Goal: Task Accomplishment & Management: Use online tool/utility

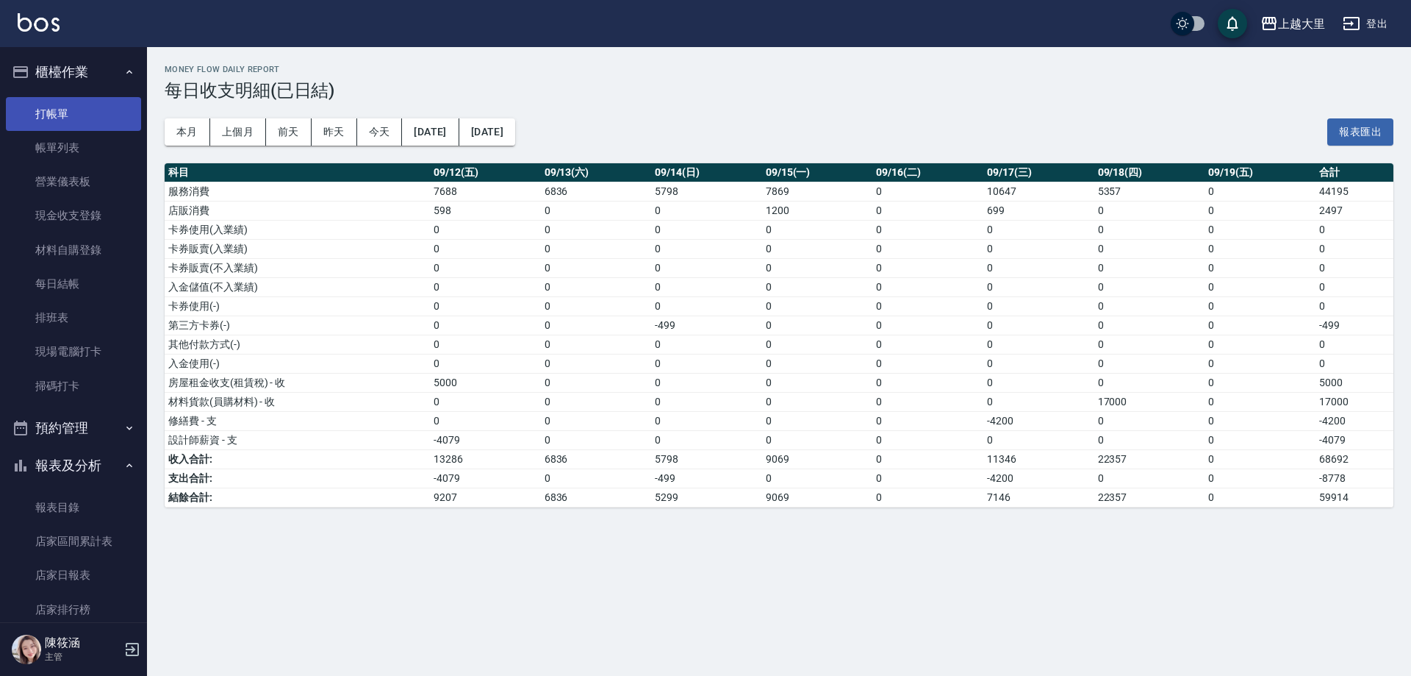
click at [91, 99] on link "打帳單" at bounding box center [73, 114] width 135 height 34
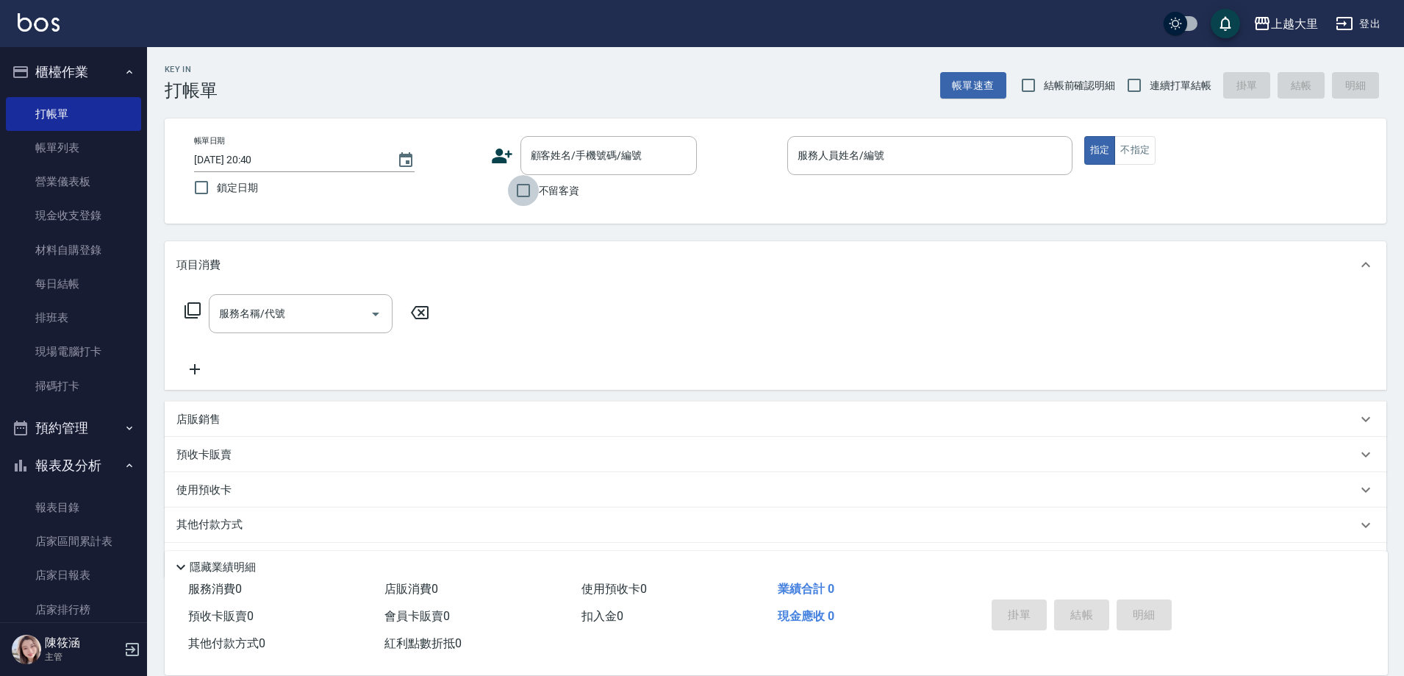
click at [524, 187] on input "不留客資" at bounding box center [523, 190] width 31 height 31
checkbox input "true"
click at [1136, 81] on input "連續打單結帳" at bounding box center [1134, 85] width 31 height 31
checkbox input "true"
click at [984, 161] on input "服務人員姓名/編號" at bounding box center [930, 156] width 272 height 26
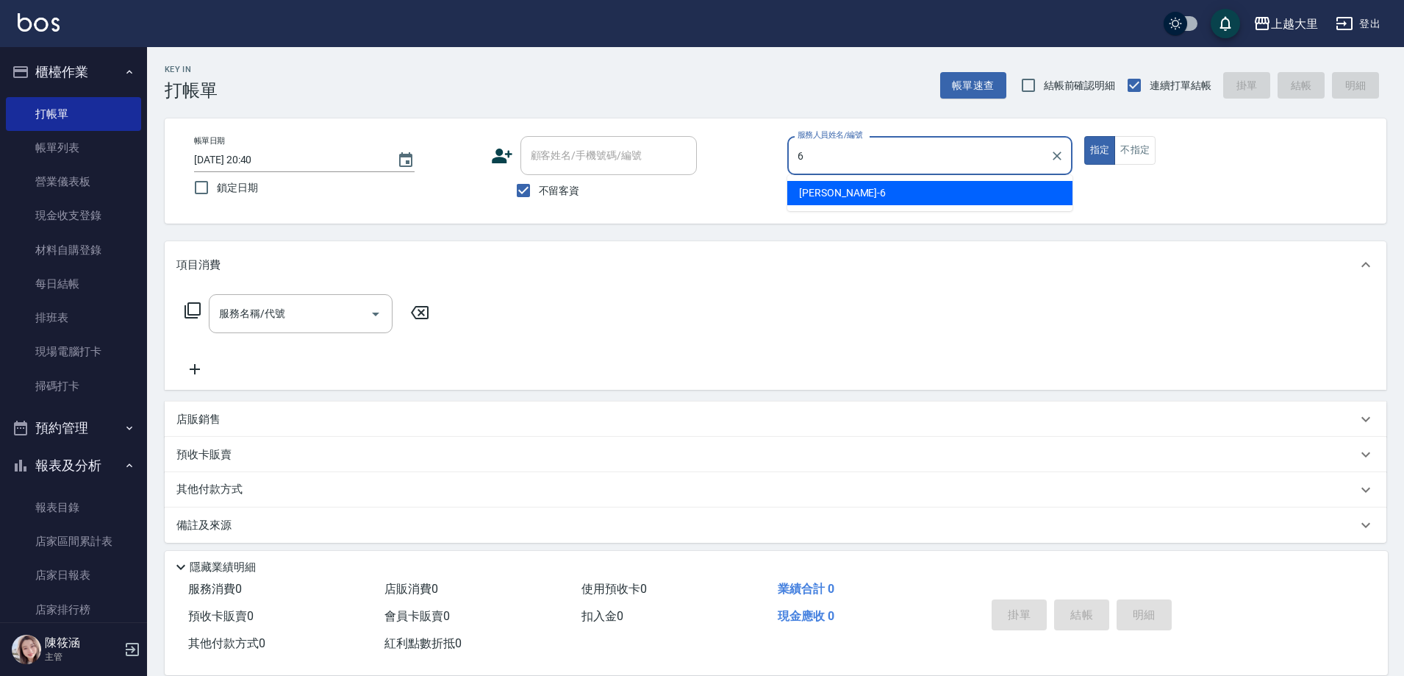
type input "[PERSON_NAME]比-6"
type button "true"
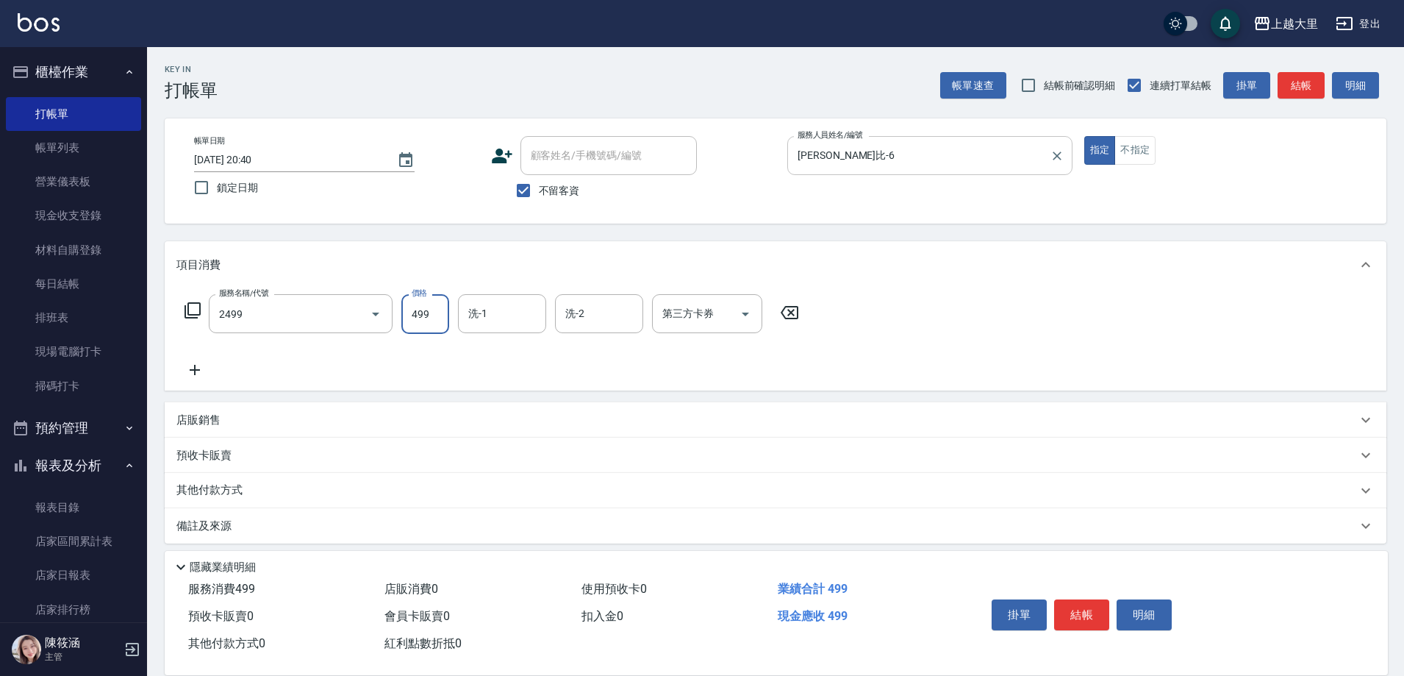
type input "499洗剪(2499)"
type input "400"
type input "Ivy-98"
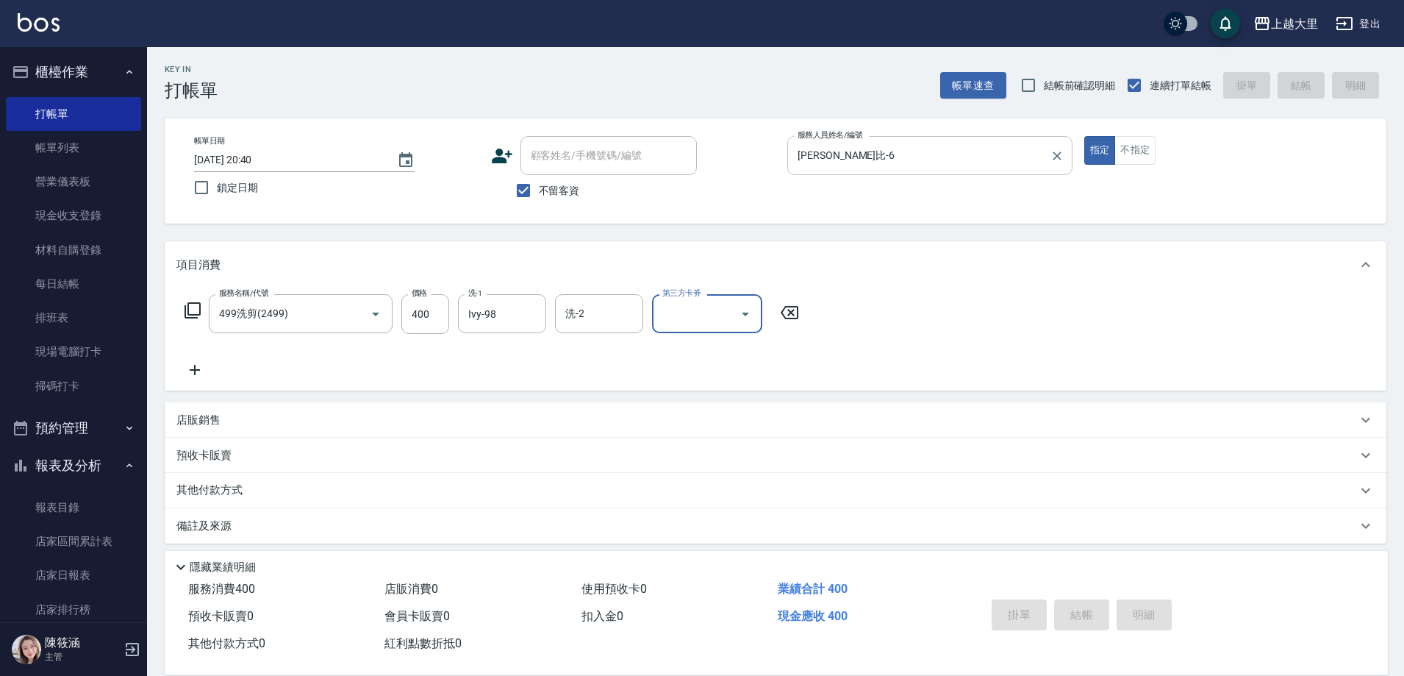
type input "[DATE] 20:41"
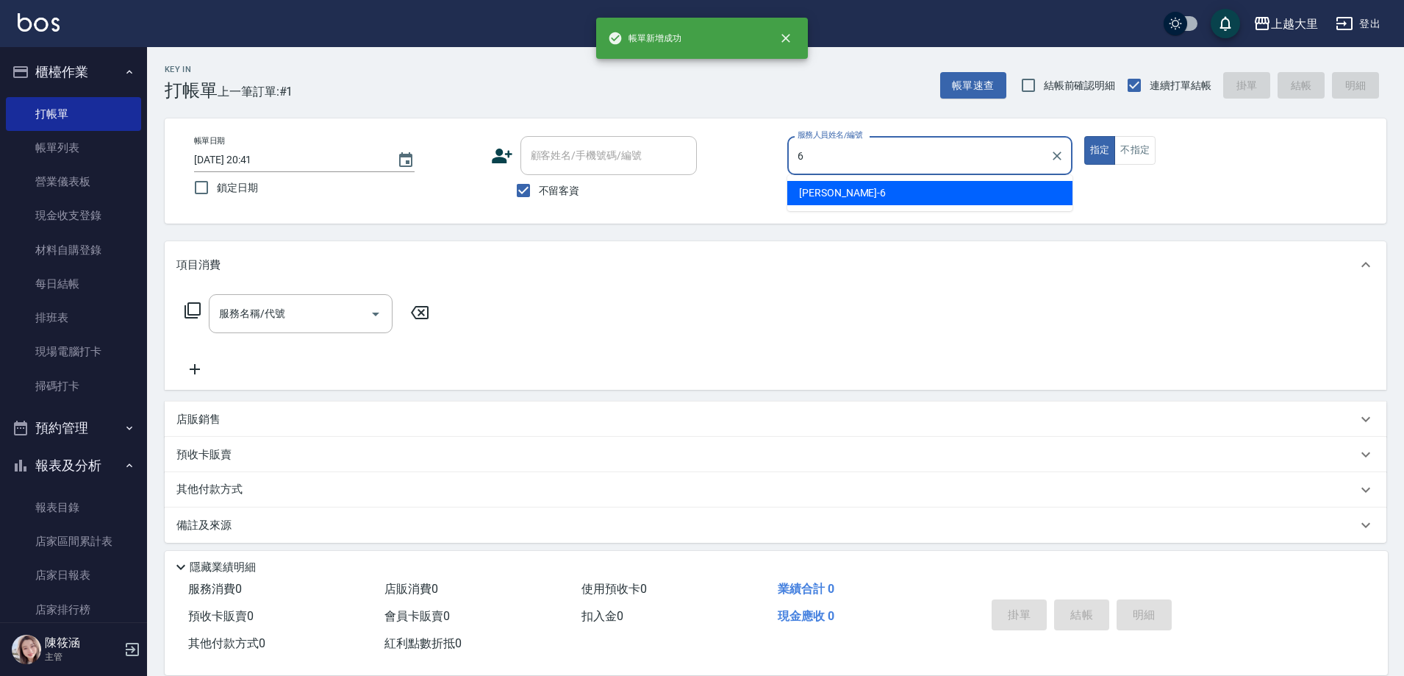
type input "[PERSON_NAME]比-6"
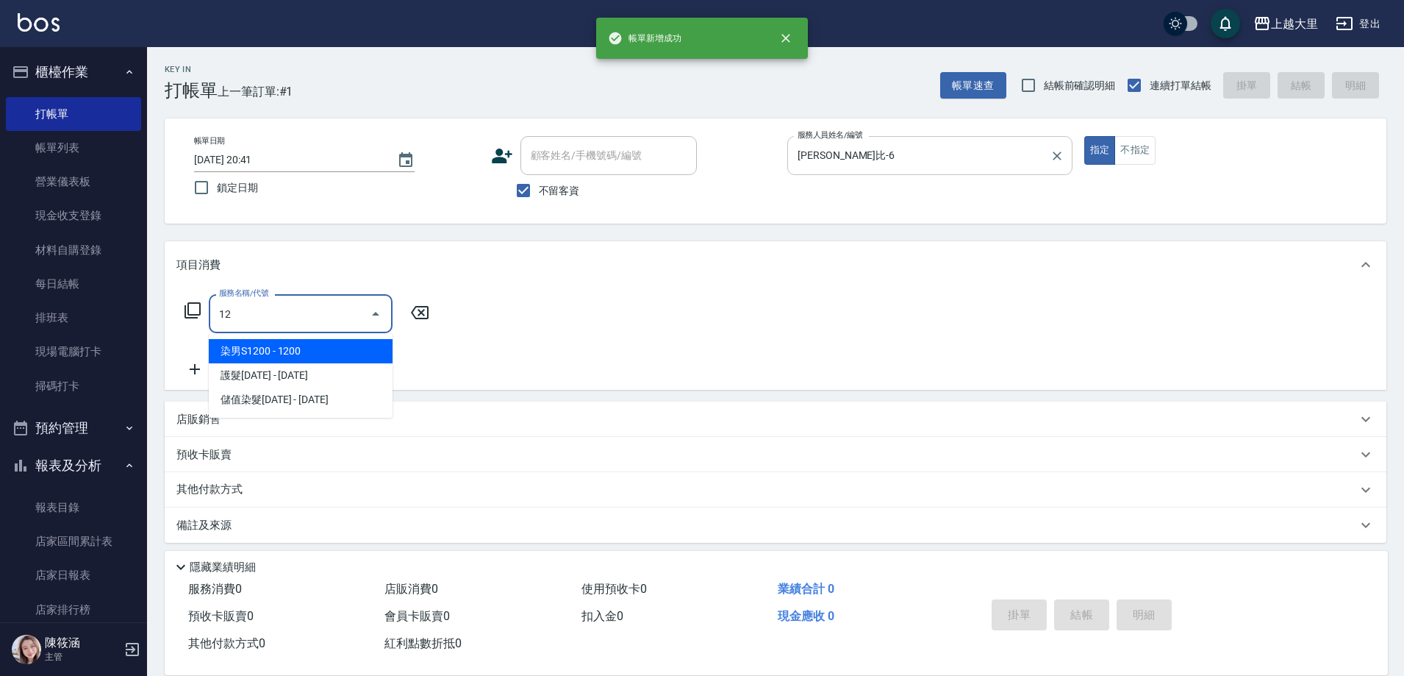
type input "1"
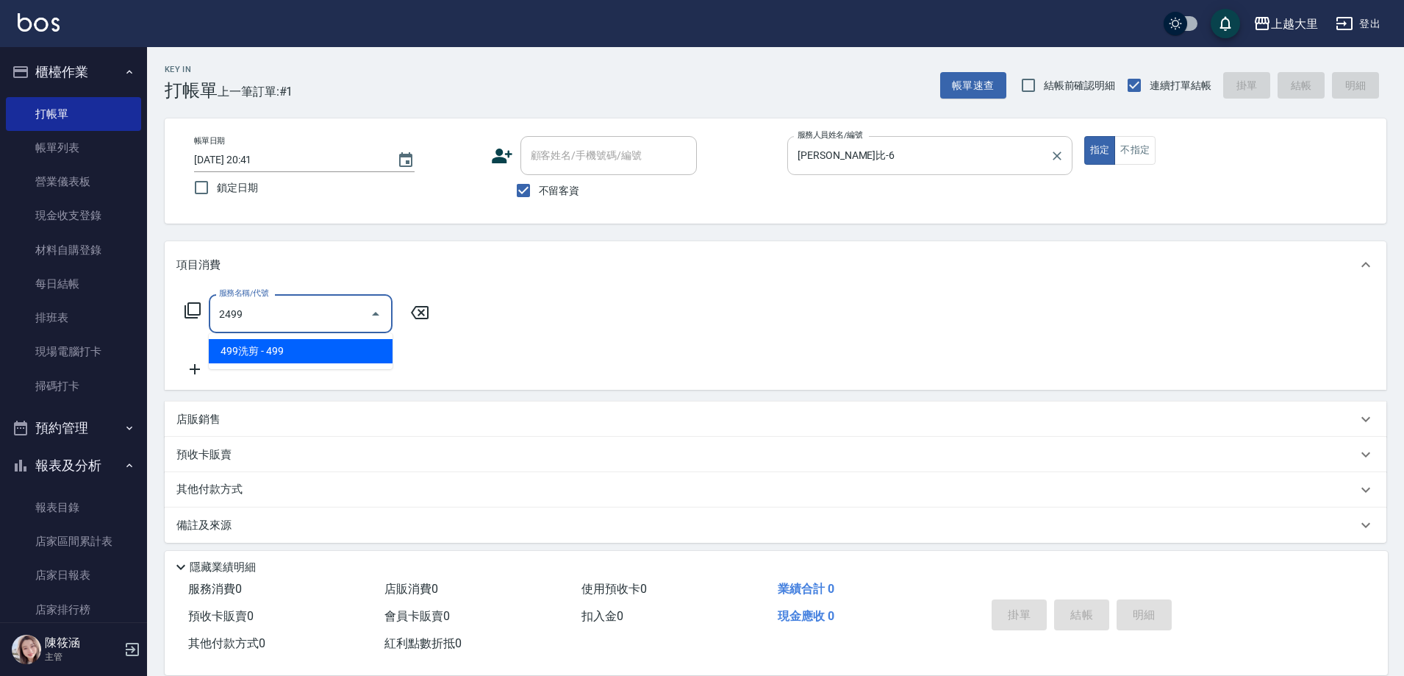
type input "499洗剪(2499)"
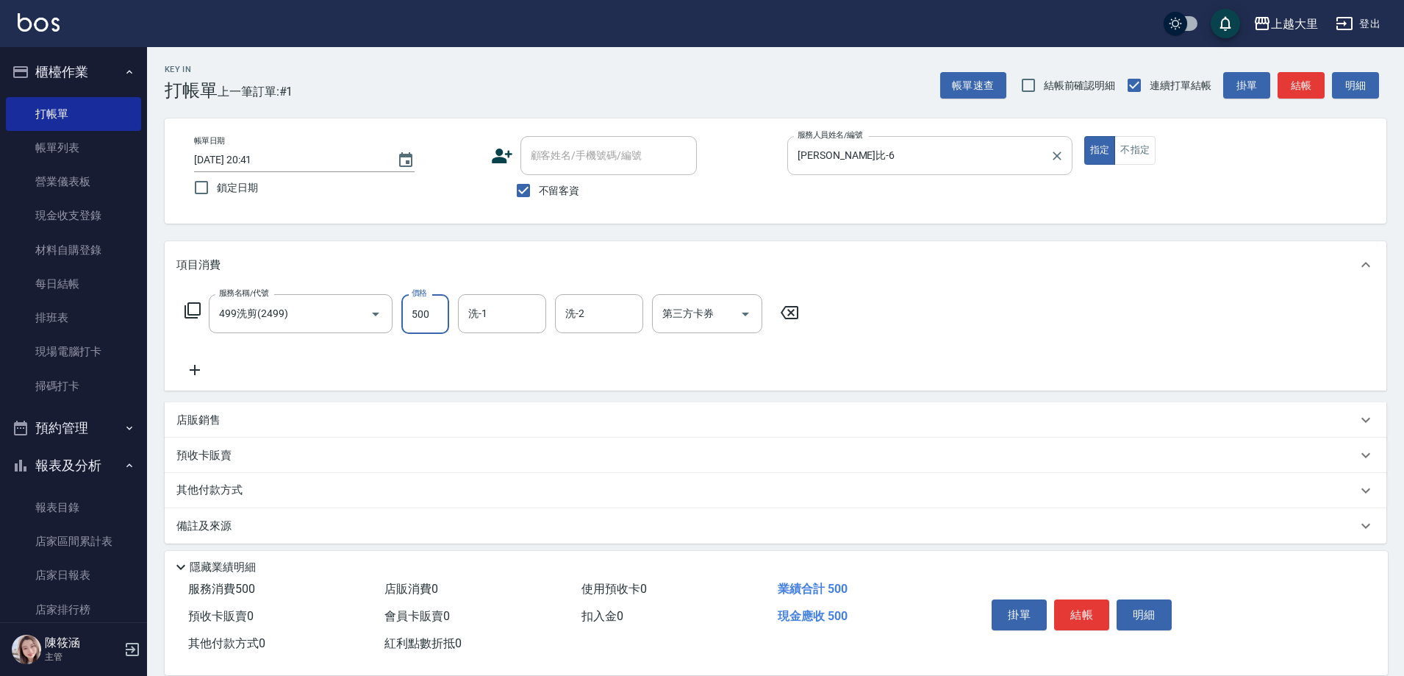
type input "500"
type input "Ivy-98"
click at [745, 312] on icon "Open" at bounding box center [745, 314] width 7 height 4
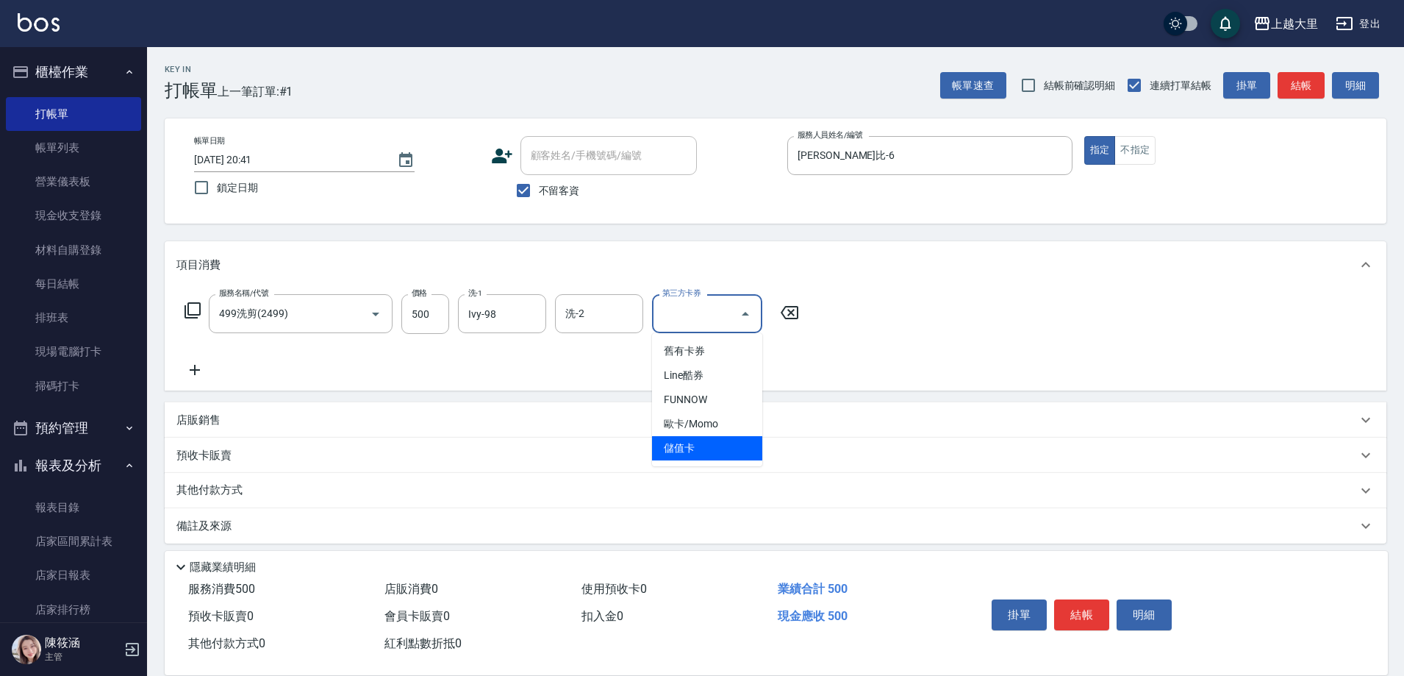
click at [710, 446] on span "儲值卡" at bounding box center [707, 448] width 110 height 24
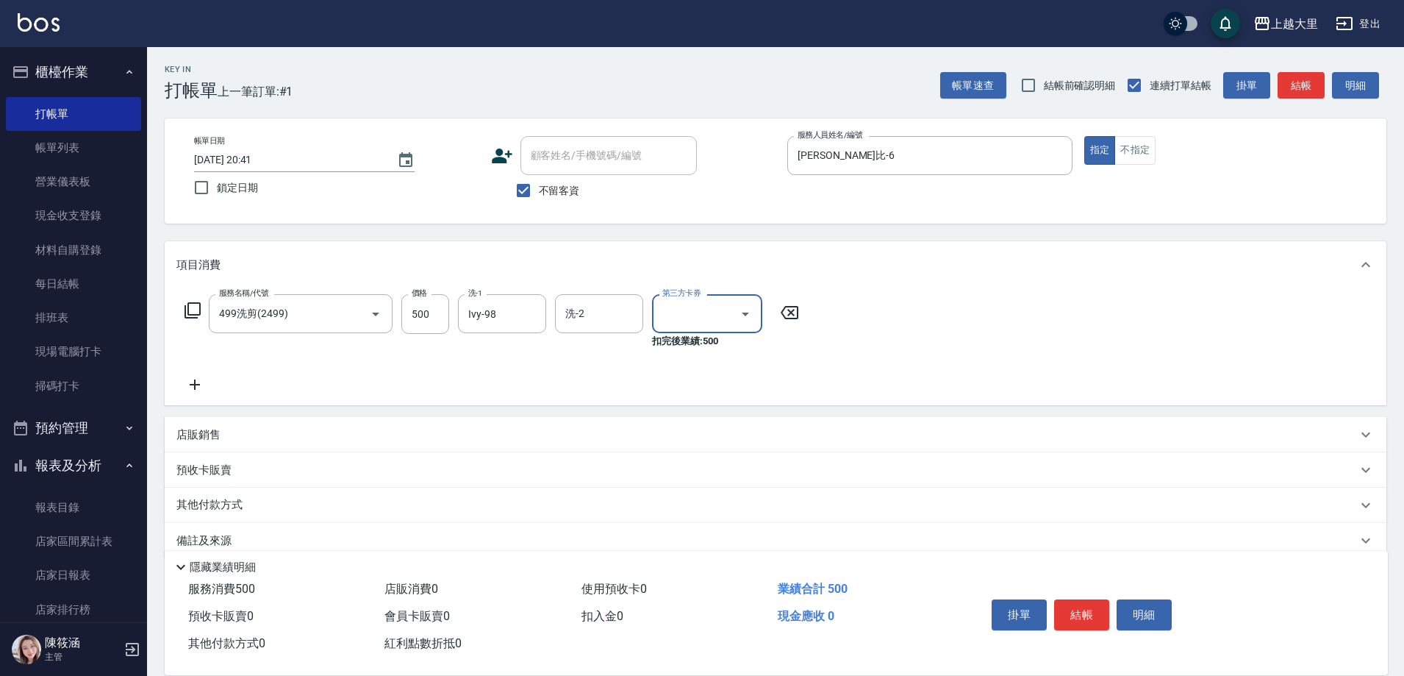
type input "儲值卡"
click at [1092, 604] on button "結帳" at bounding box center [1081, 614] width 55 height 31
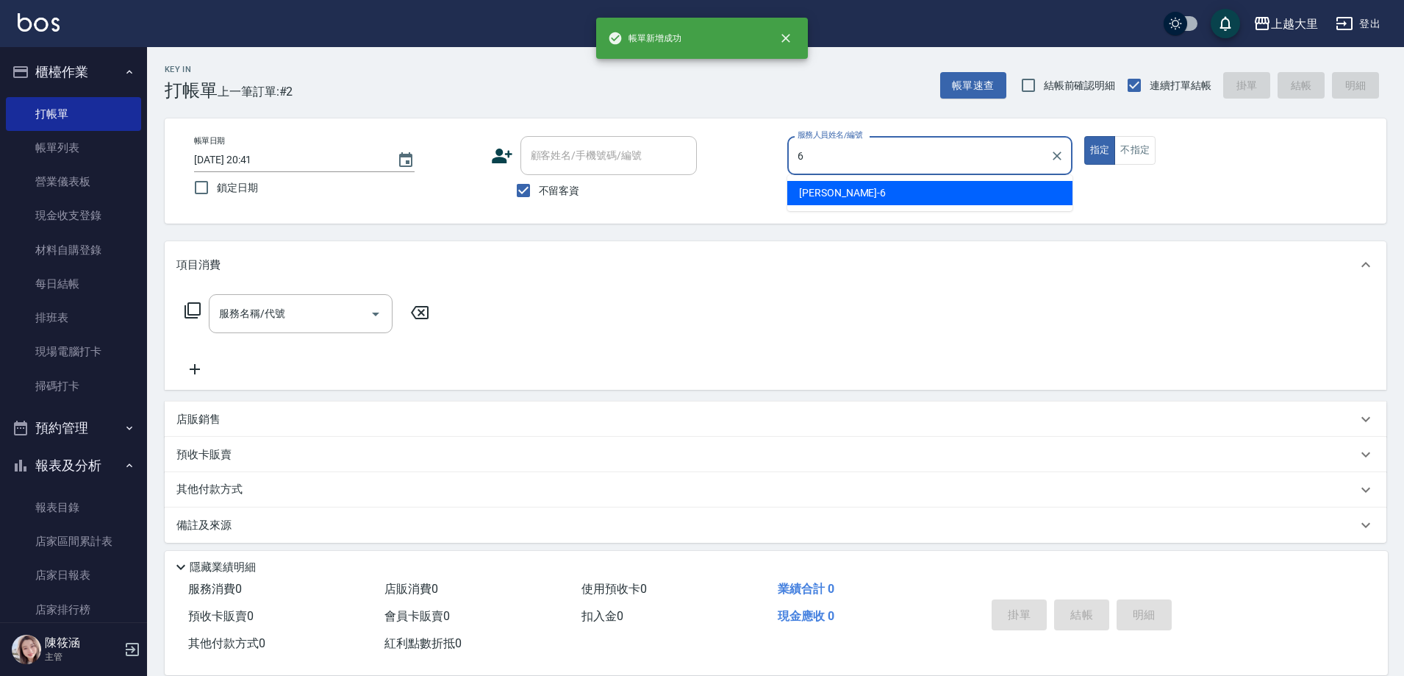
type input "[PERSON_NAME]比-6"
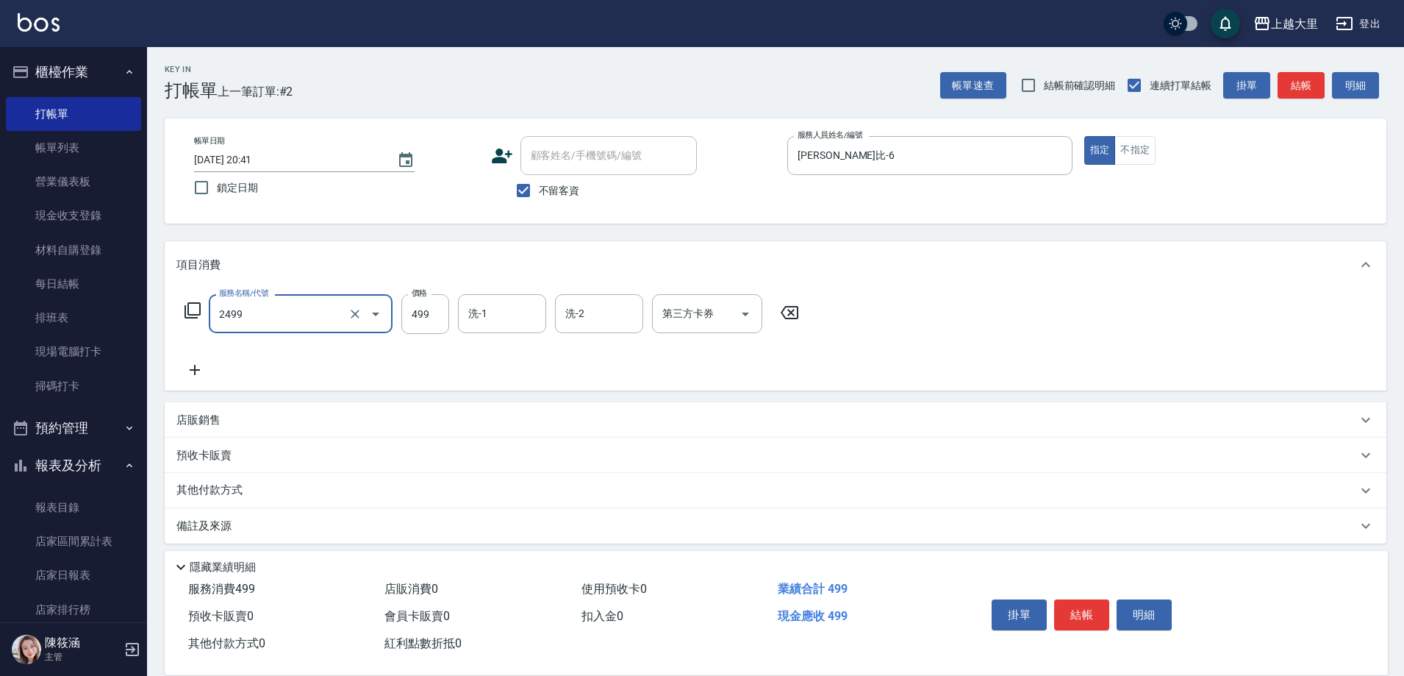
type input "499洗剪(2499)"
type input "500"
type input "Ivy-98"
click at [743, 308] on icon "Open" at bounding box center [746, 314] width 18 height 18
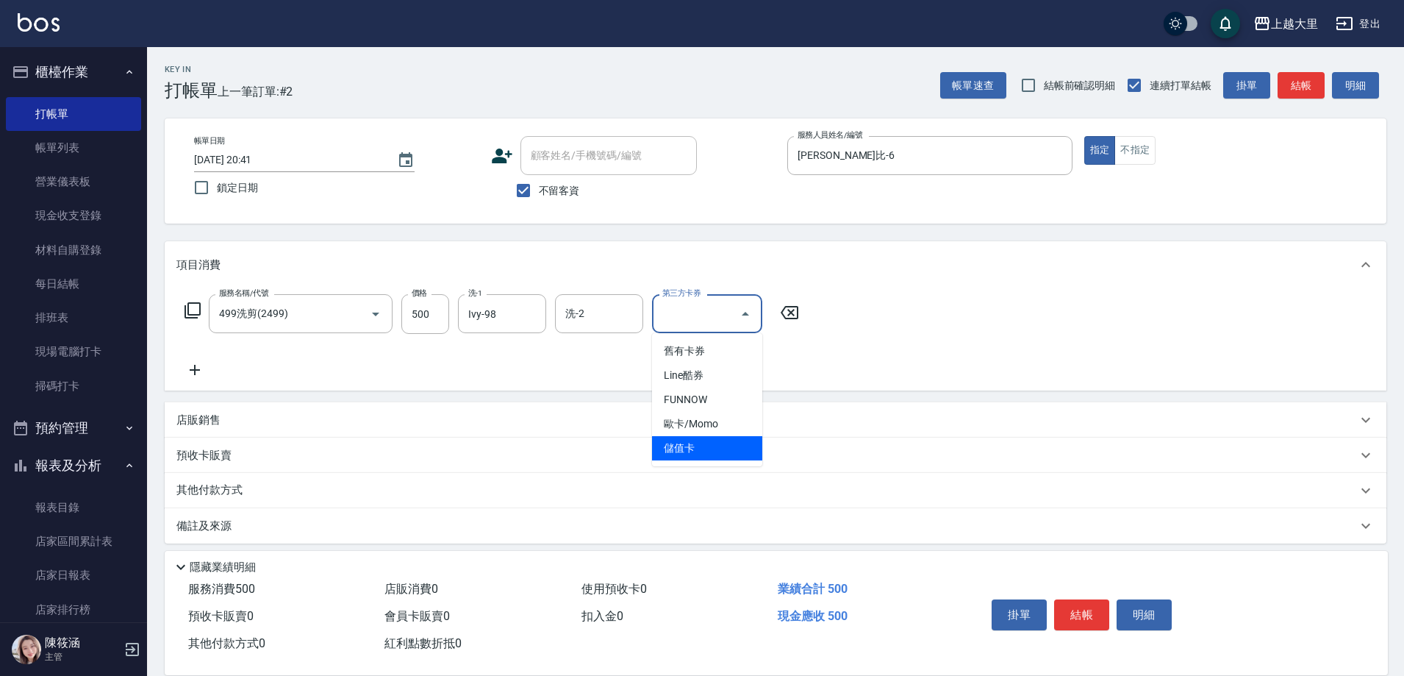
click at [738, 443] on span "儲值卡" at bounding box center [707, 448] width 110 height 24
type input "儲值卡"
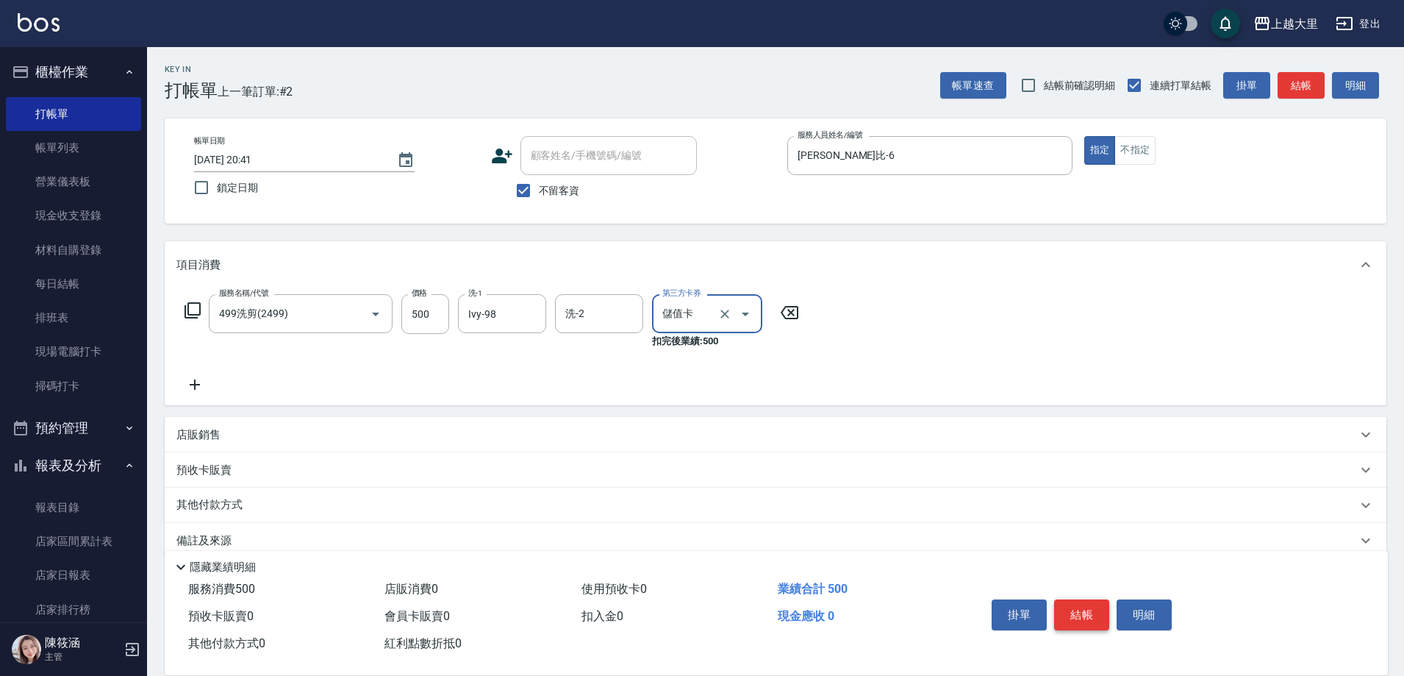
click at [1092, 607] on button "結帳" at bounding box center [1081, 614] width 55 height 31
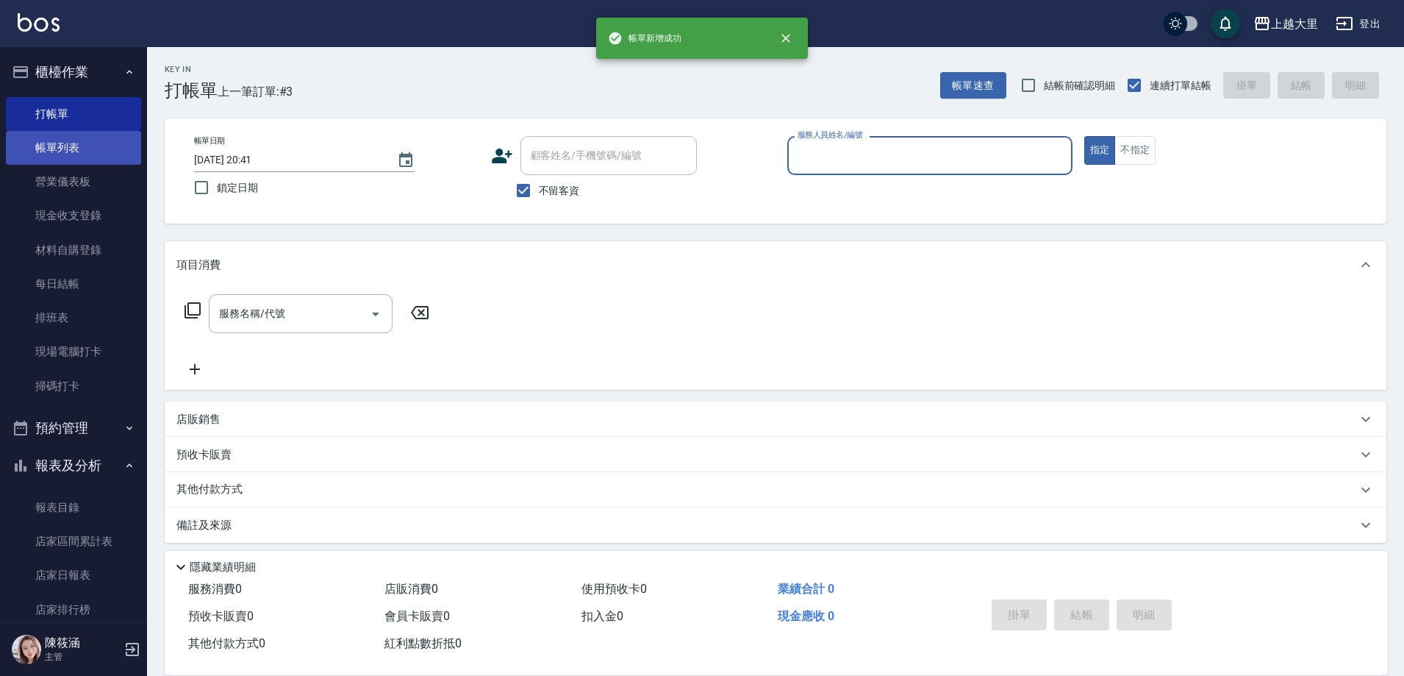
click at [76, 143] on link "帳單列表" at bounding box center [73, 148] width 135 height 34
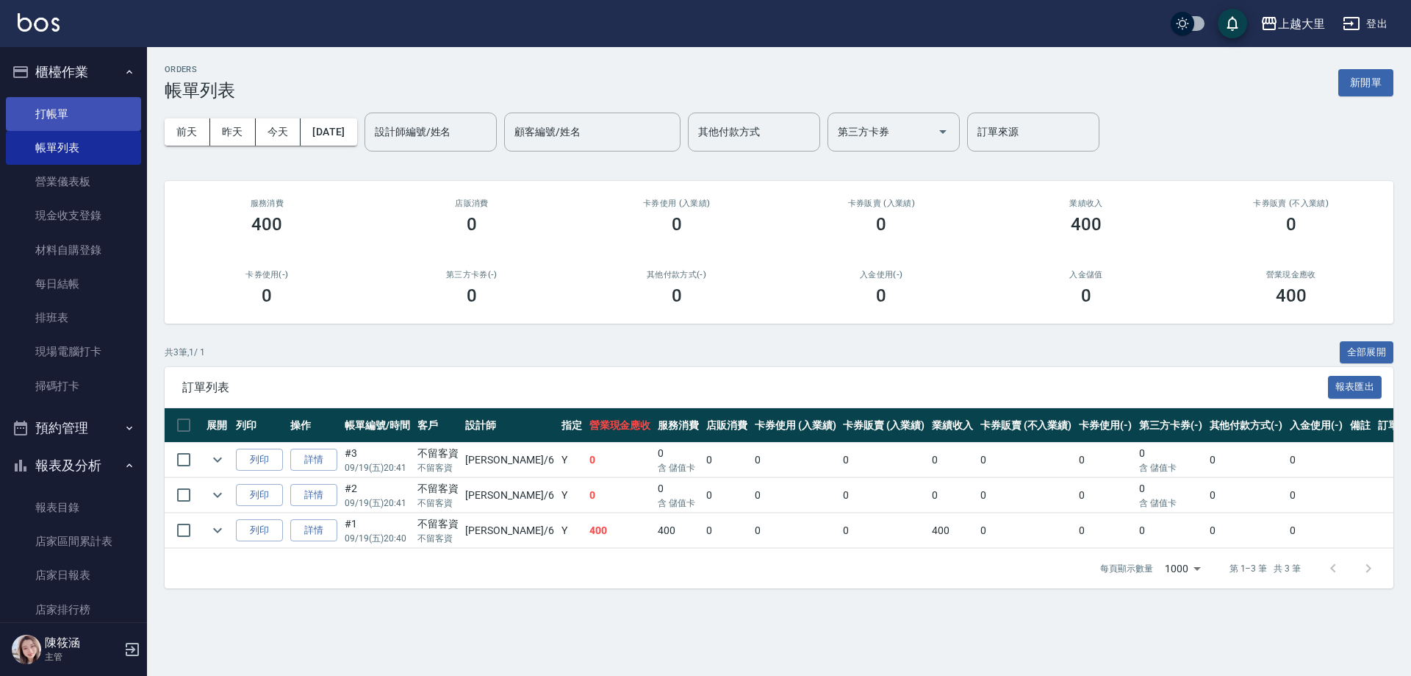
click at [99, 108] on link "打帳單" at bounding box center [73, 114] width 135 height 34
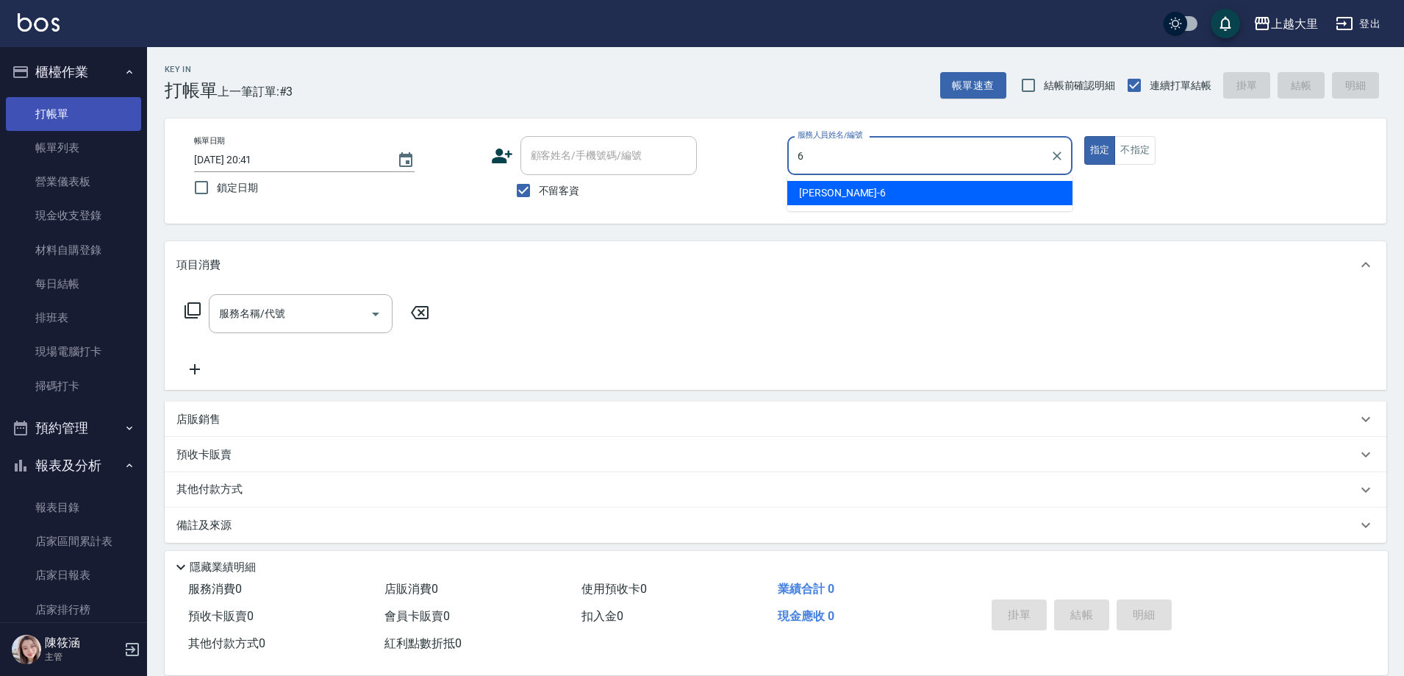
type input "[PERSON_NAME]比-6"
type button "true"
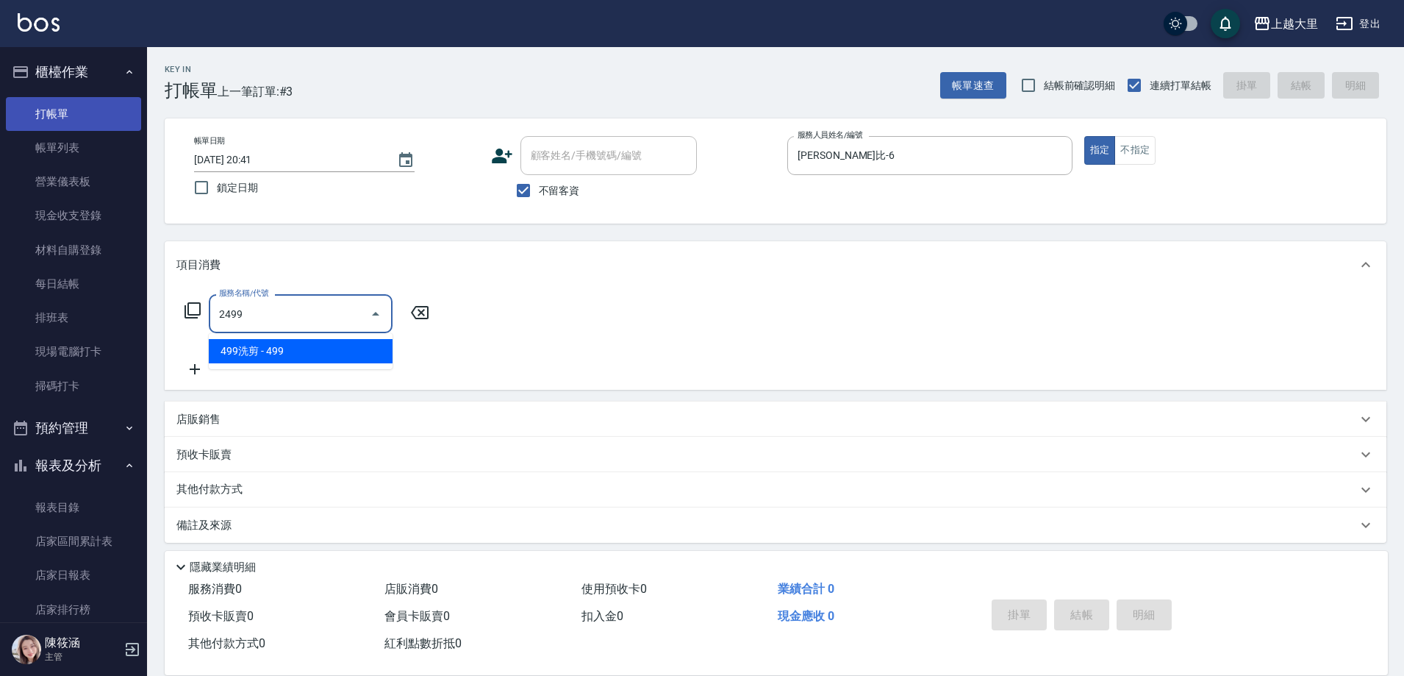
type input "499洗剪(2499)"
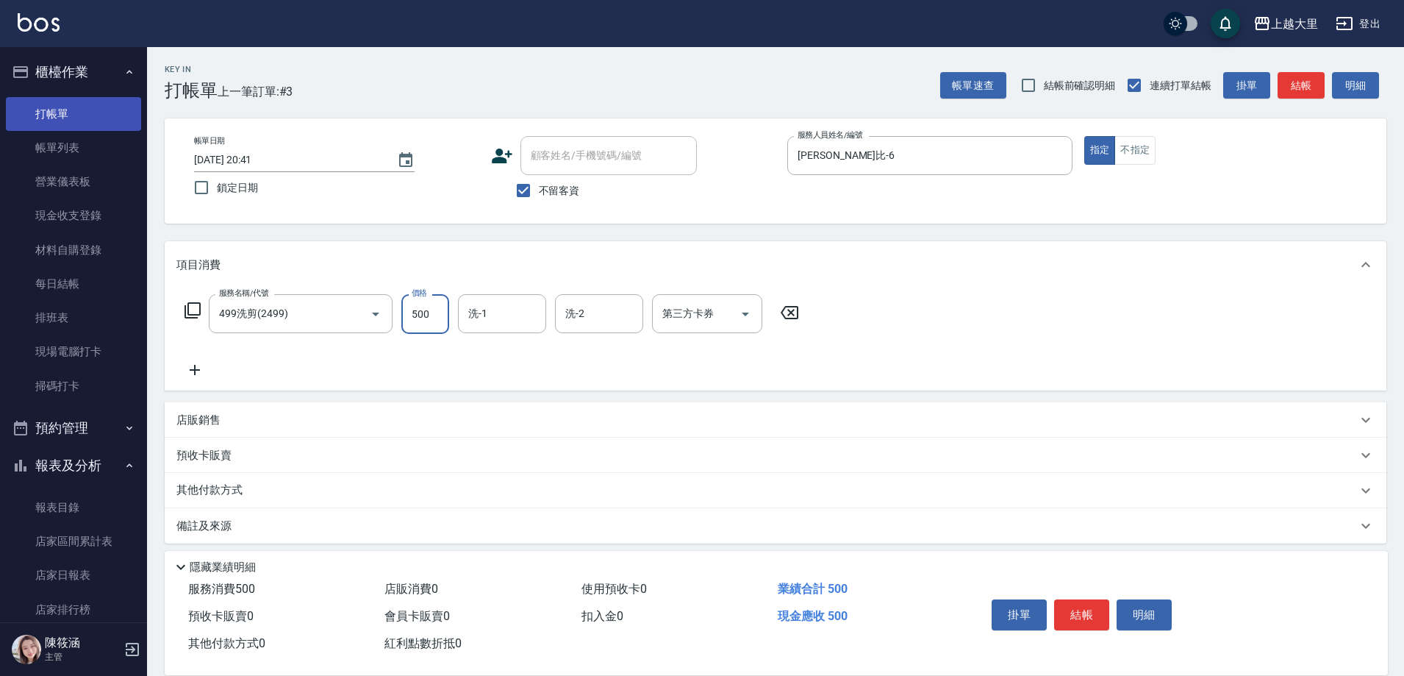
type input "500"
type input "Ivy-98"
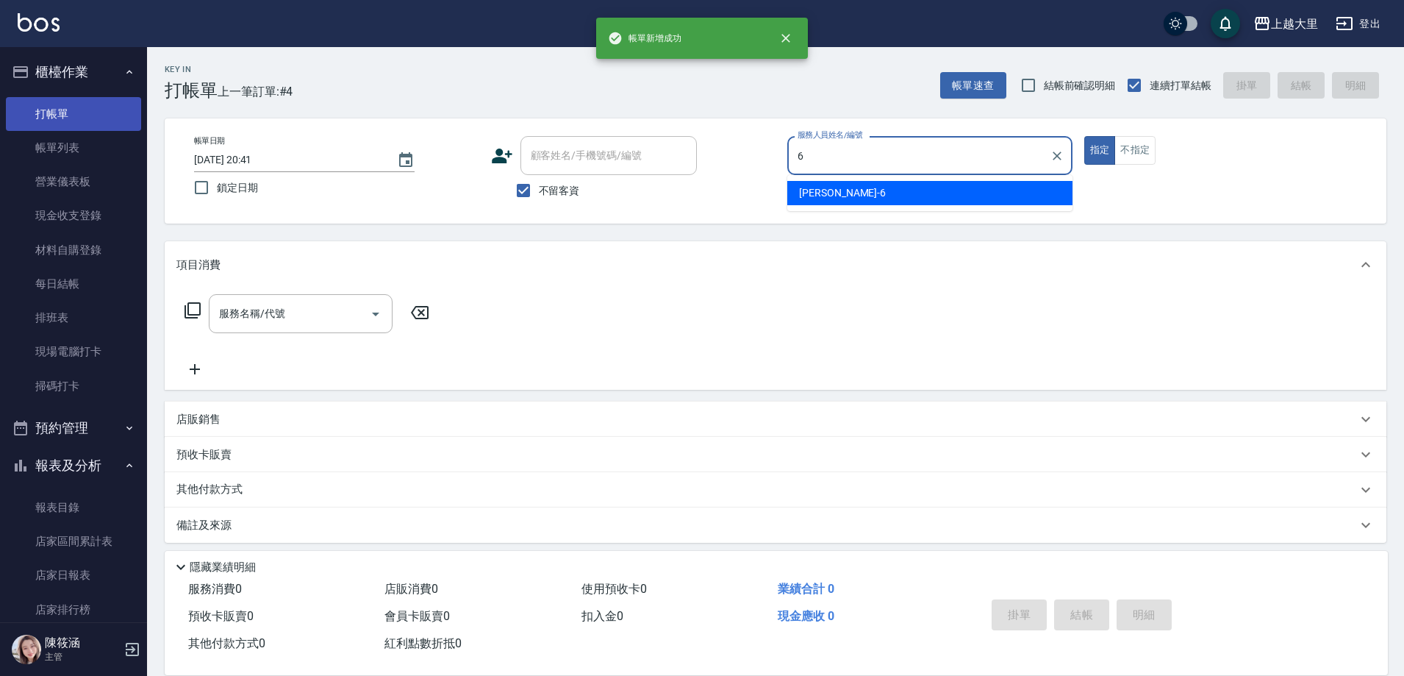
type input "[PERSON_NAME]比-6"
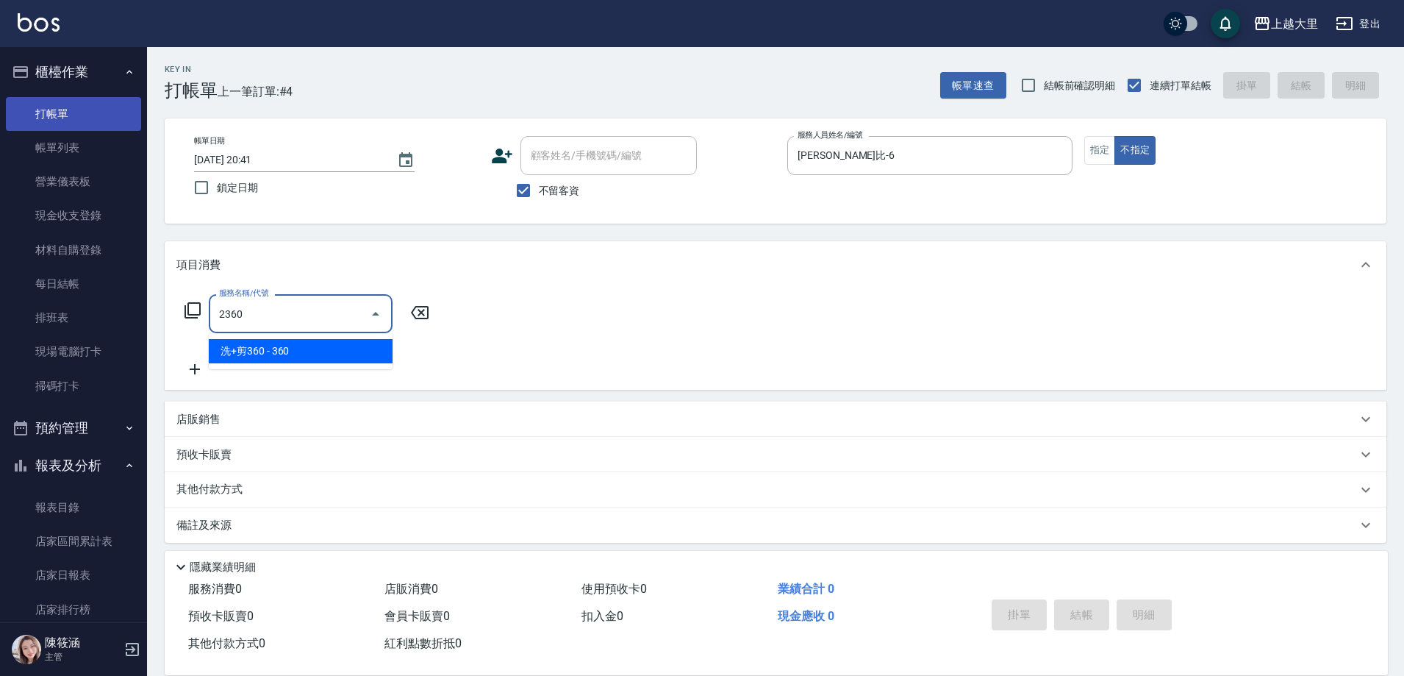
type input "洗+剪360(2360)"
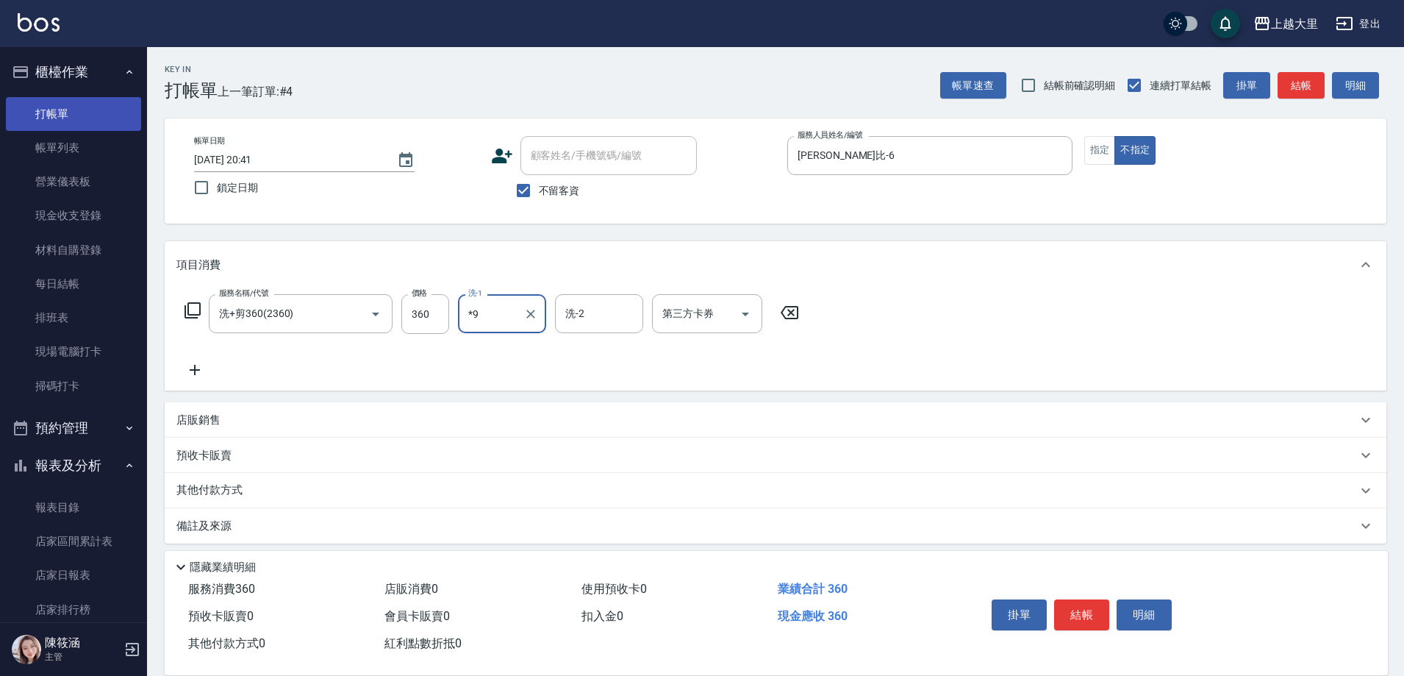
type input "*"
type input "Ivy-98"
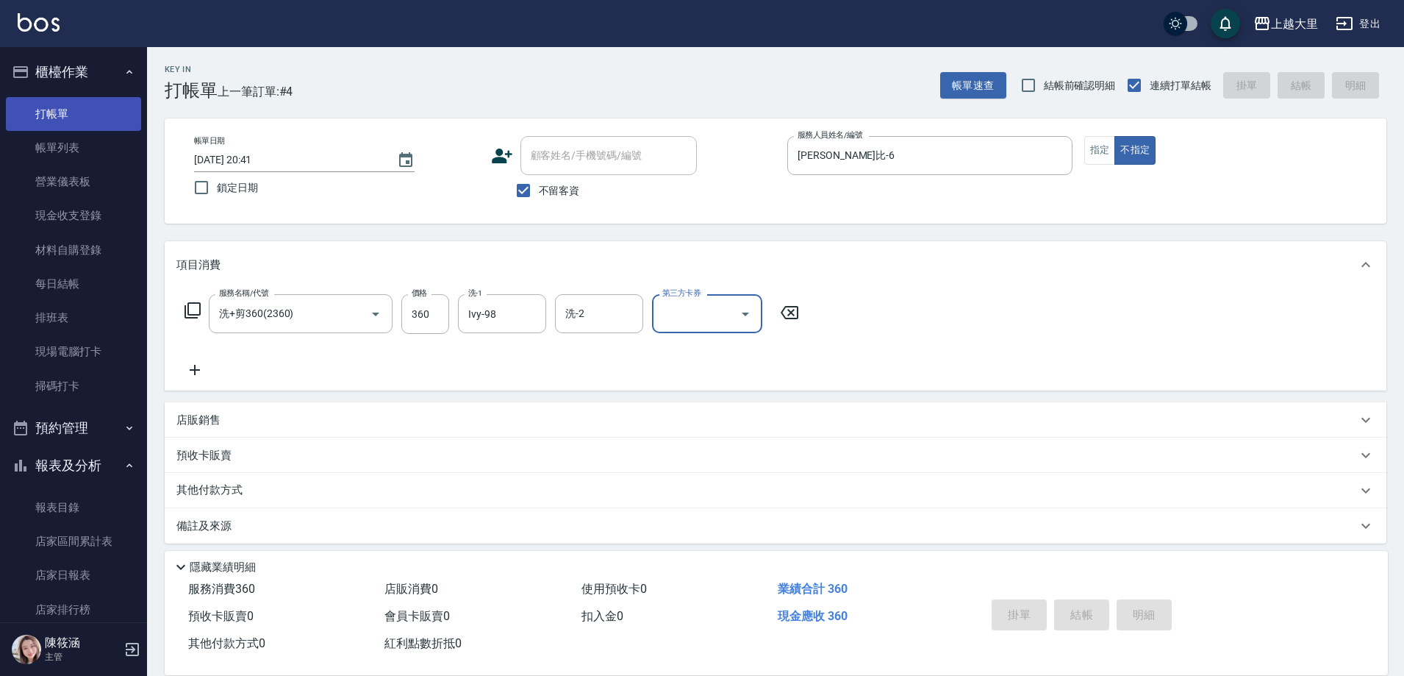
type input "[DATE] 20:42"
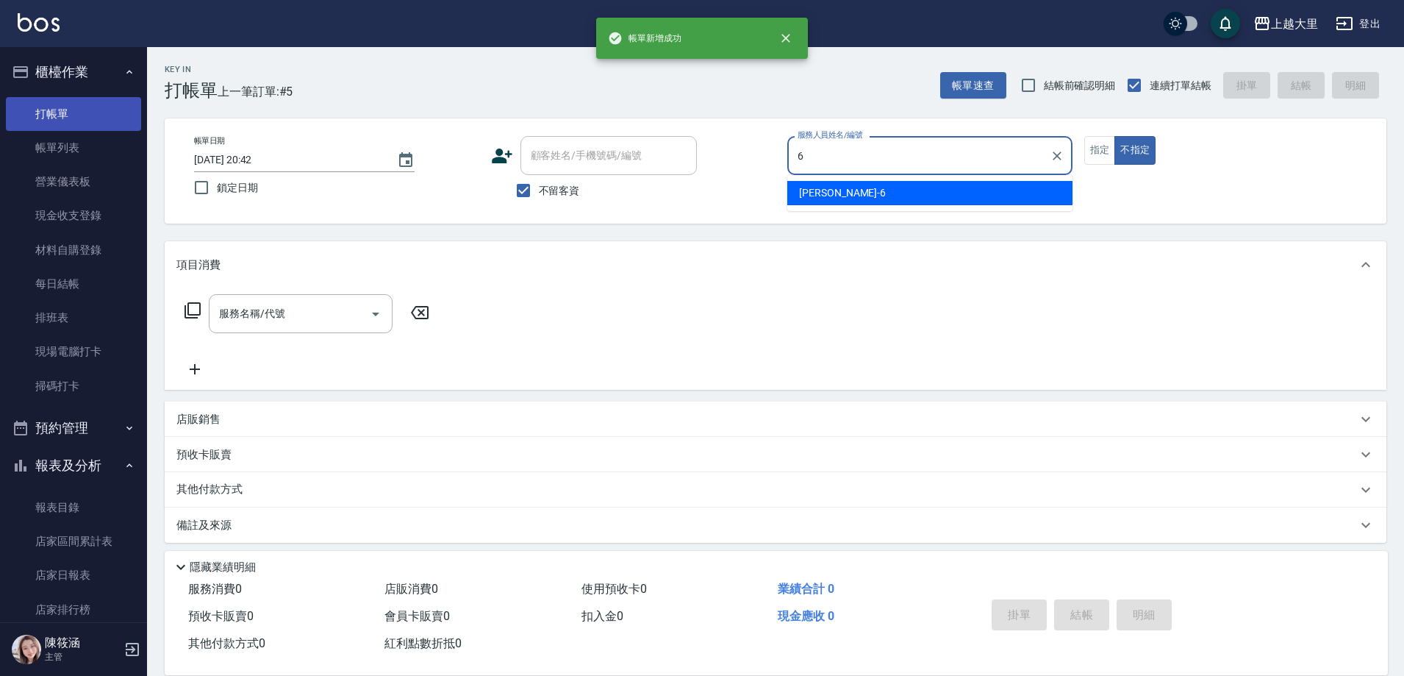
type input "[PERSON_NAME]比-6"
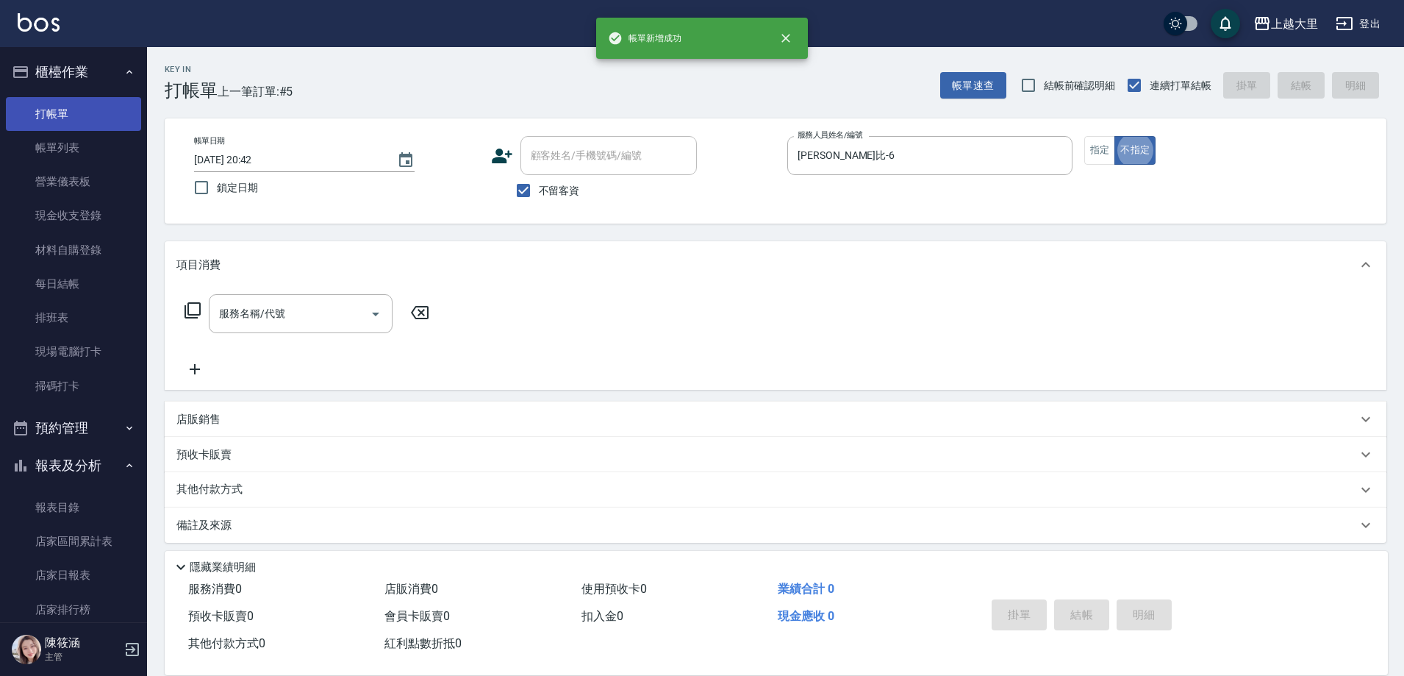
type button "false"
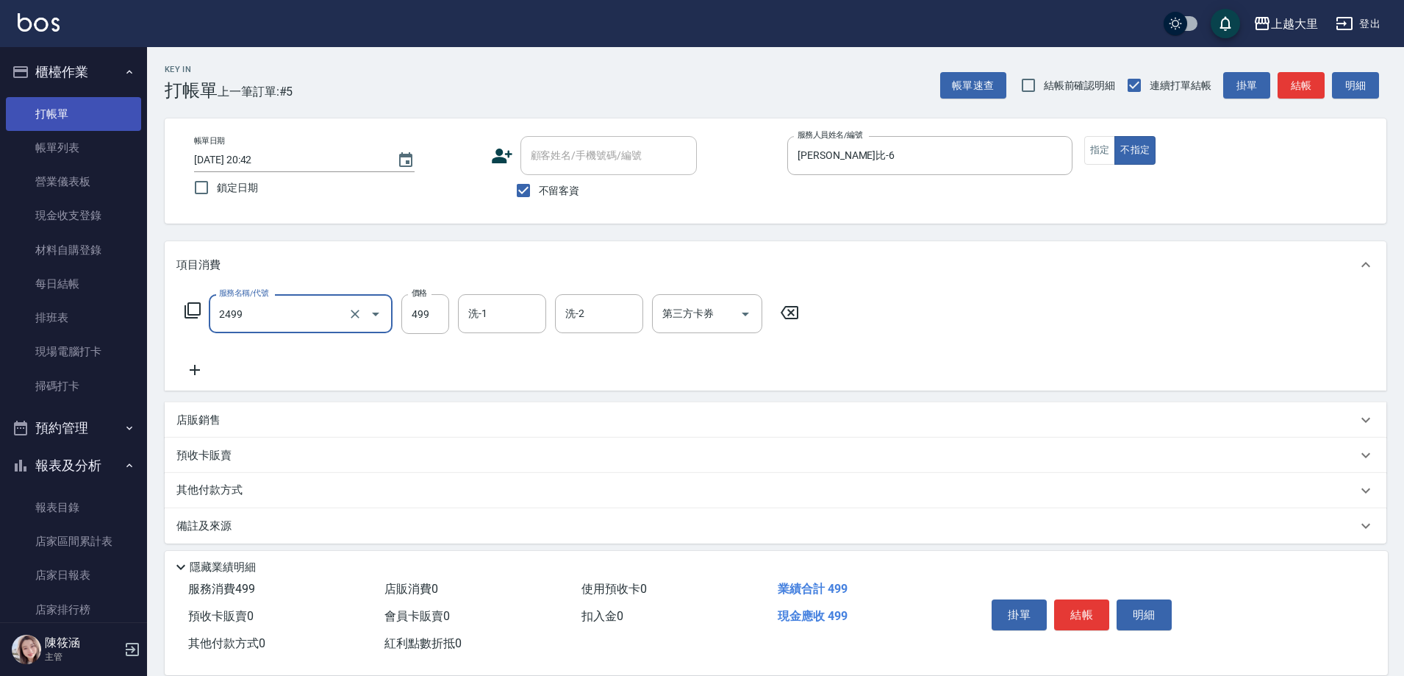
type input "499洗剪(2499)"
type input "Ivy-98"
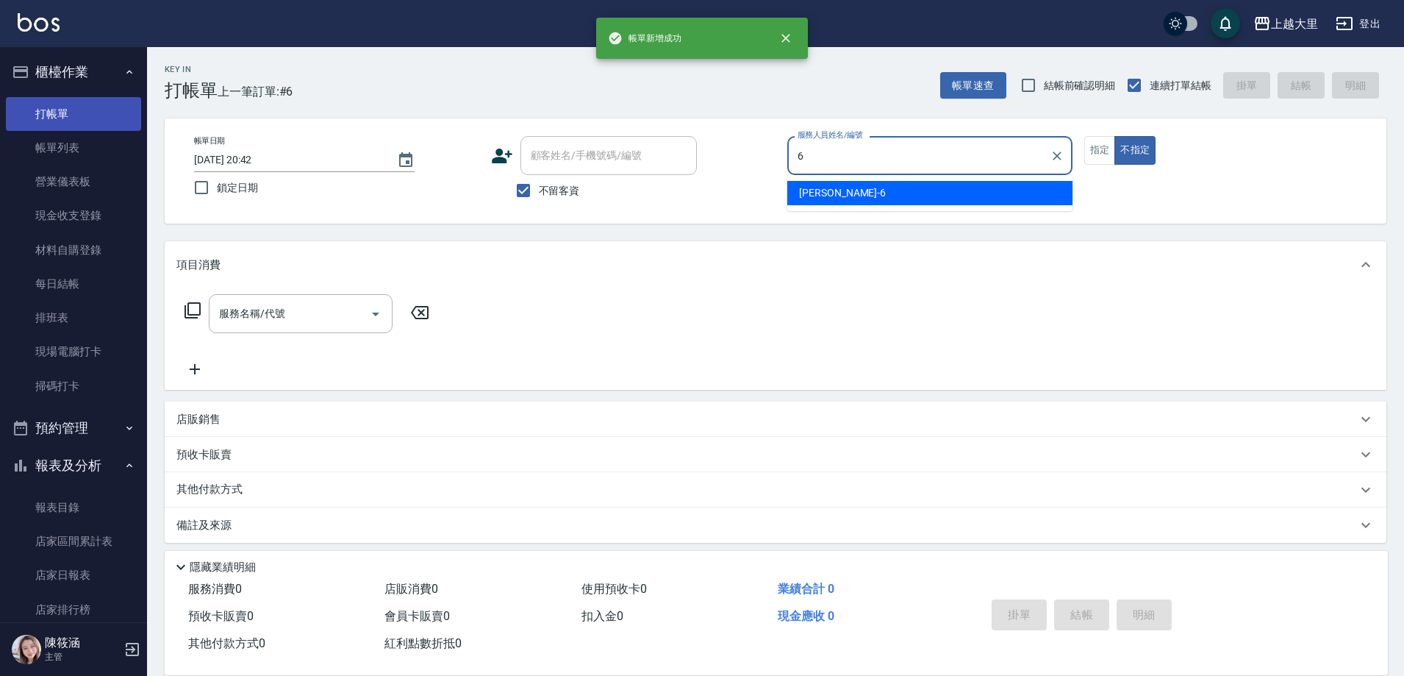
type input "[PERSON_NAME]比-6"
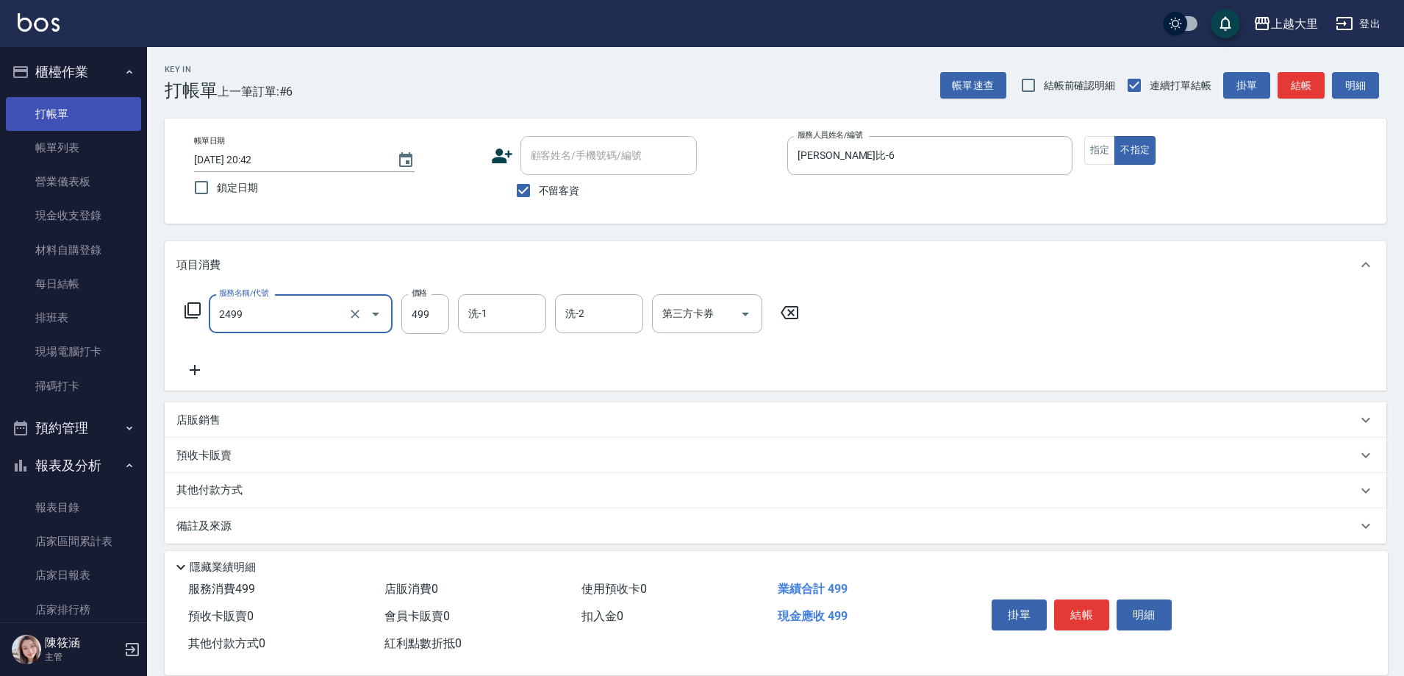
type input "499洗剪(2499)"
type input "Ivy-98"
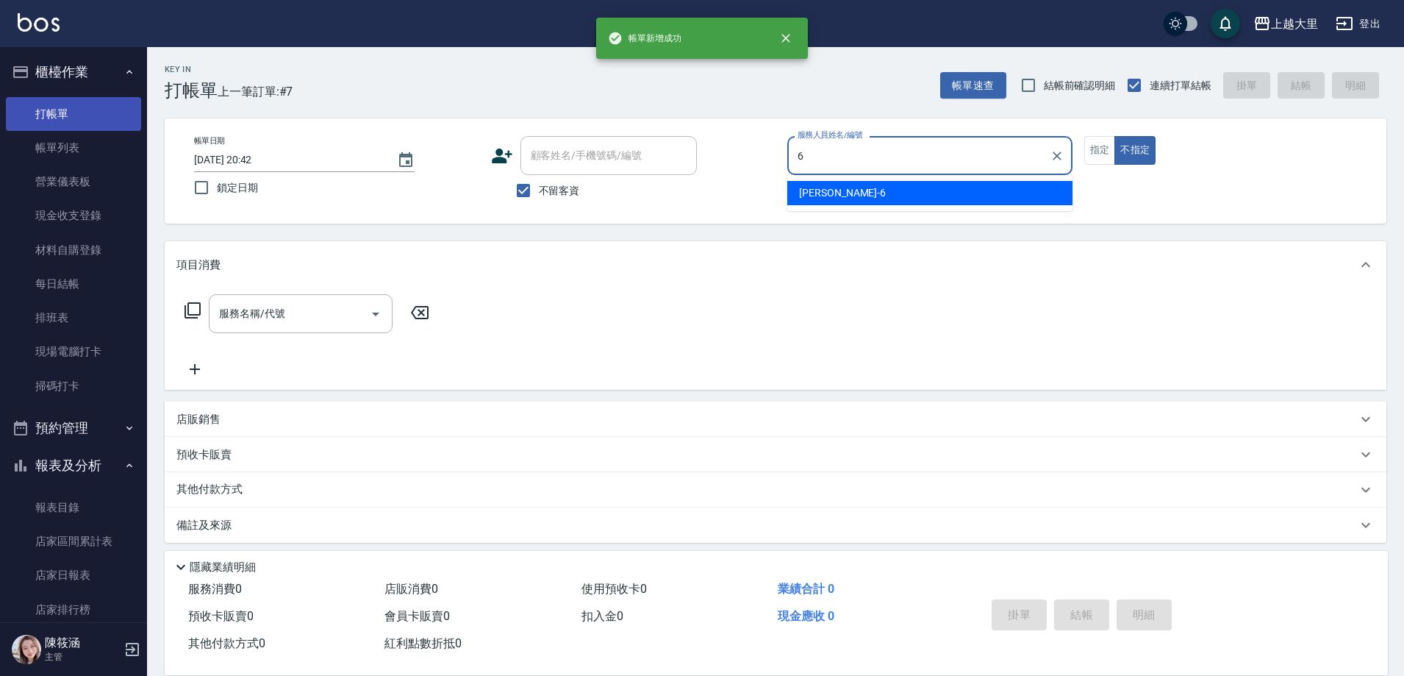
type input "[PERSON_NAME]比-6"
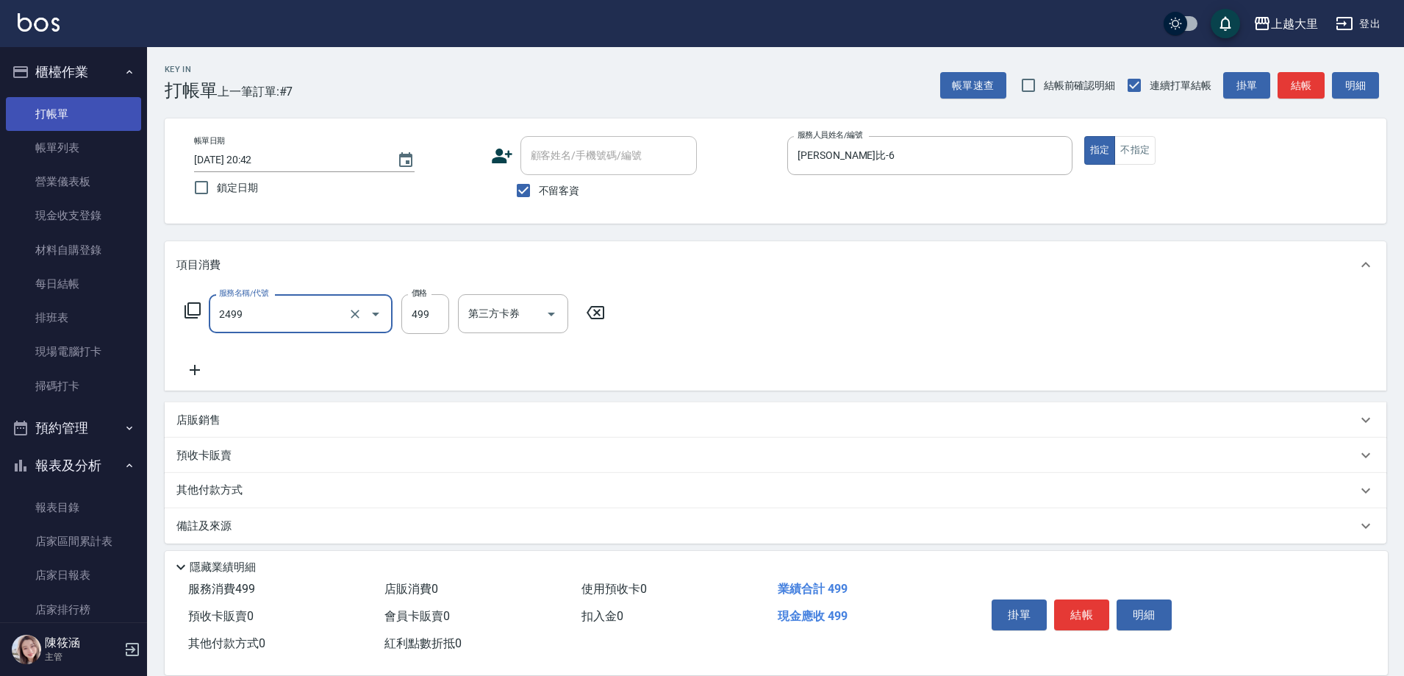
type input "499洗剪(2499)"
type input "400"
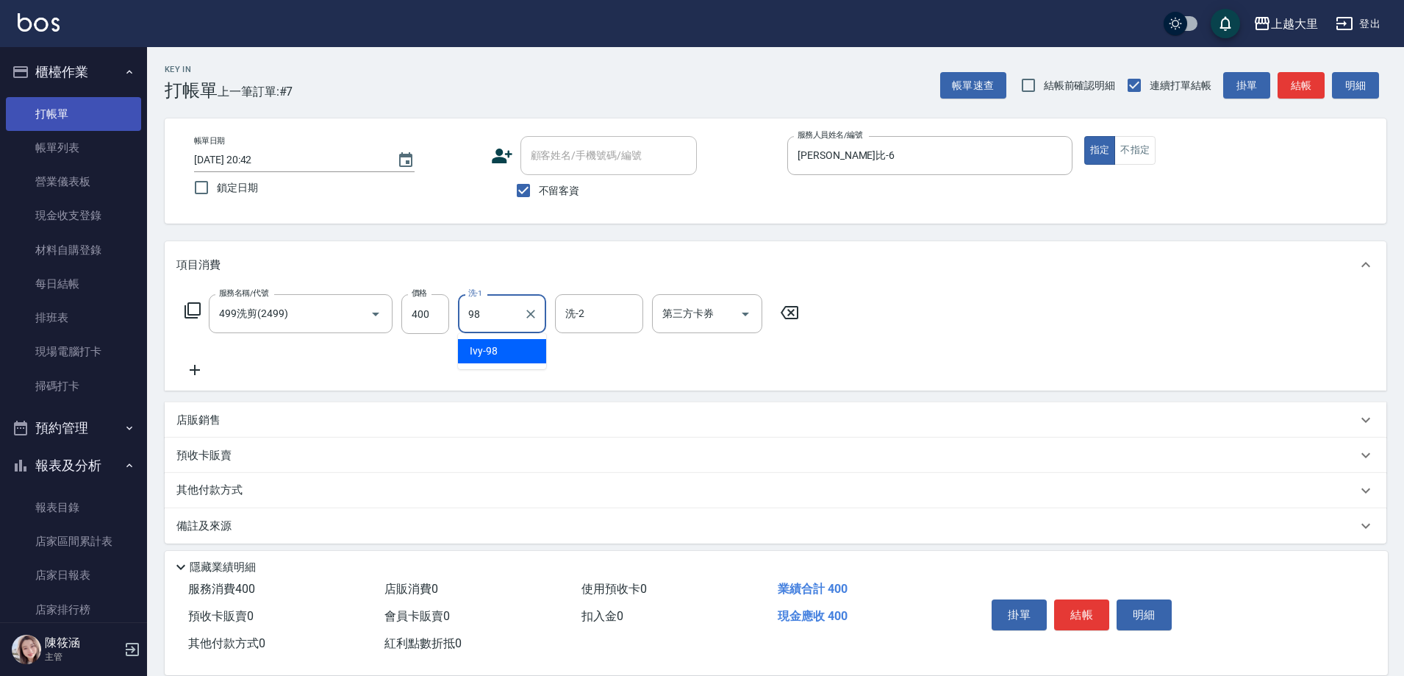
type input "Ivy-98"
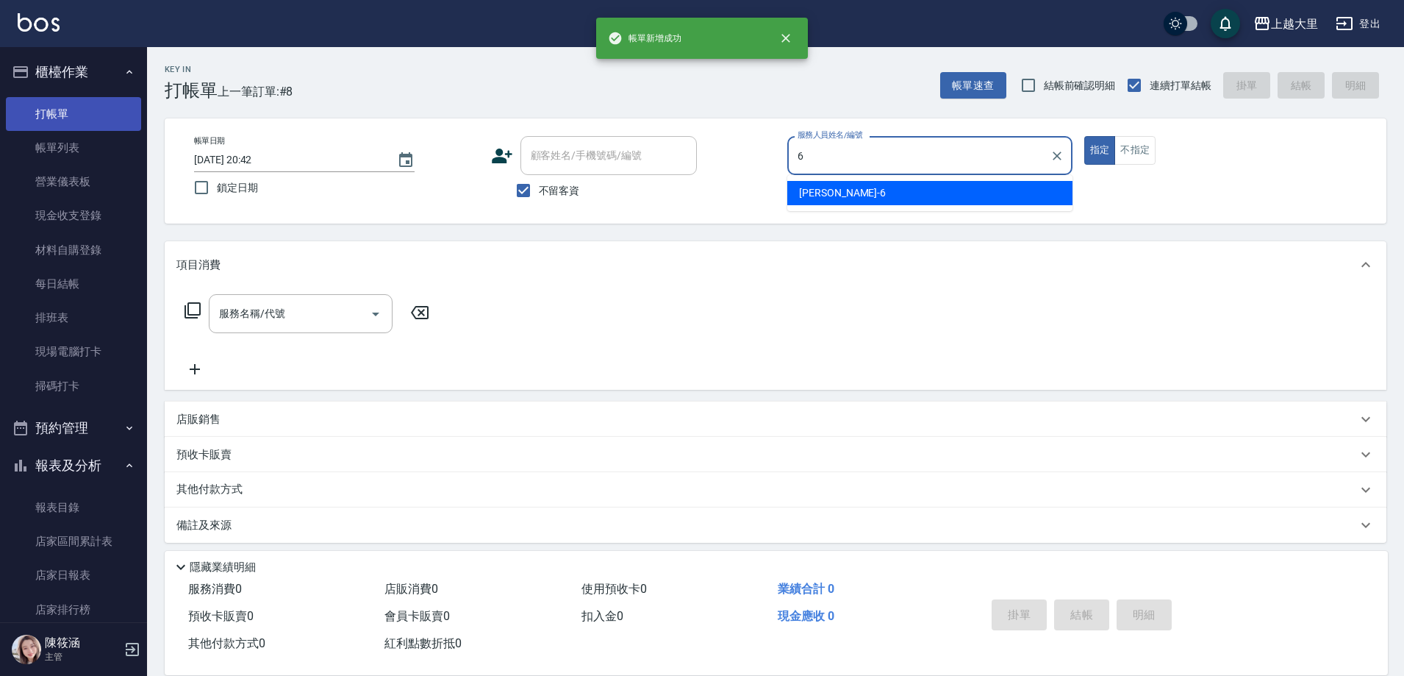
type input "[PERSON_NAME]比-6"
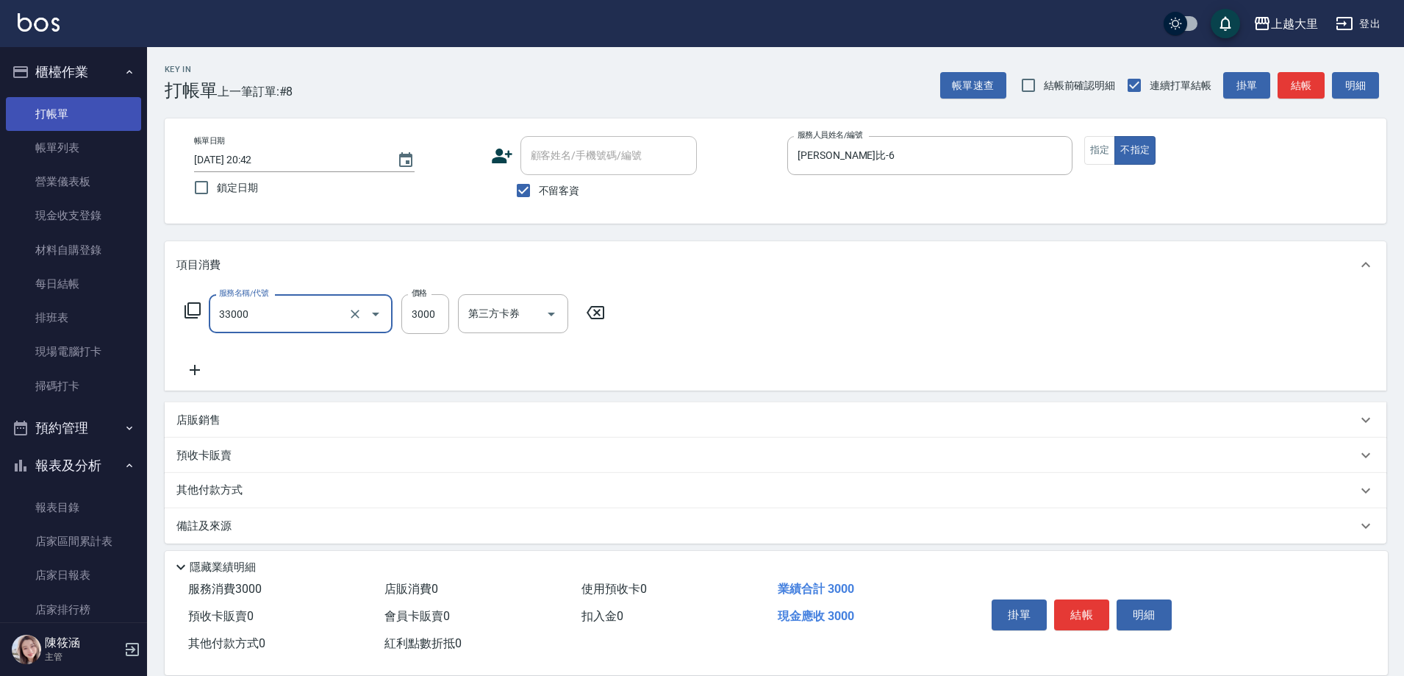
type input "燙髮L(33000)"
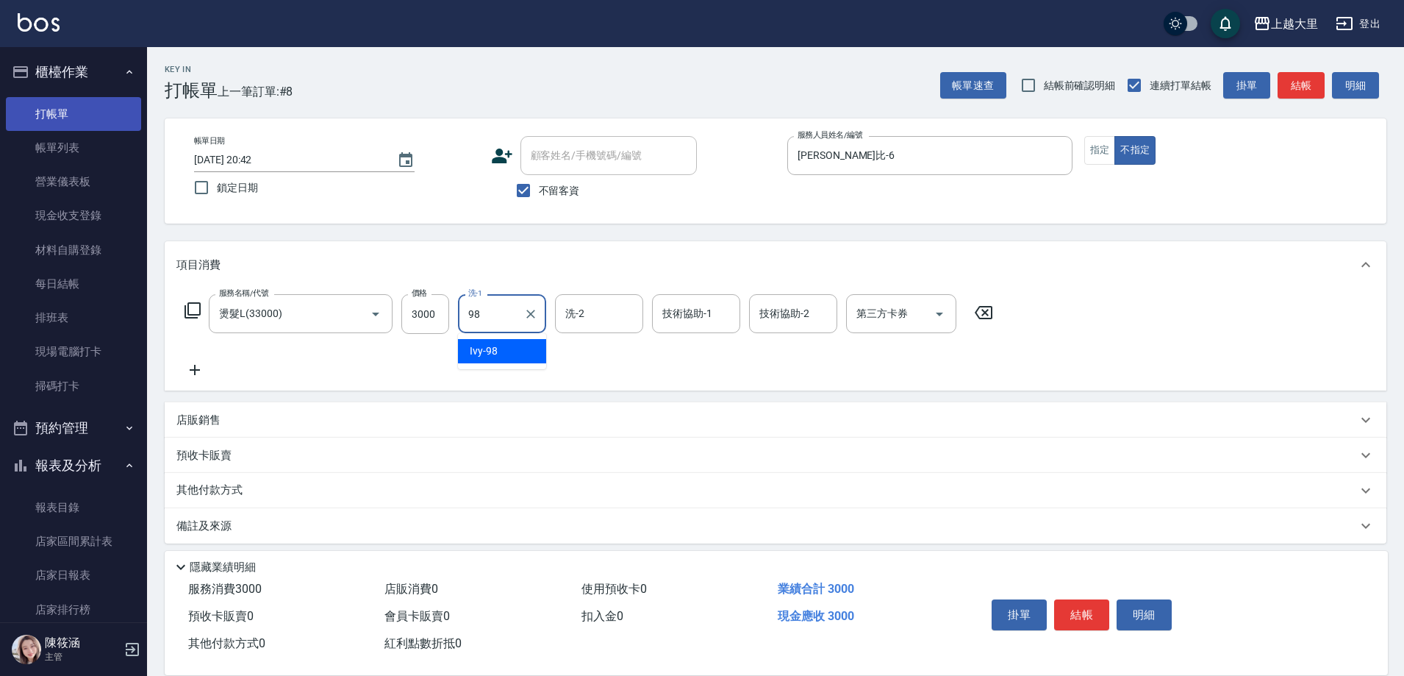
type input "Ivy-98"
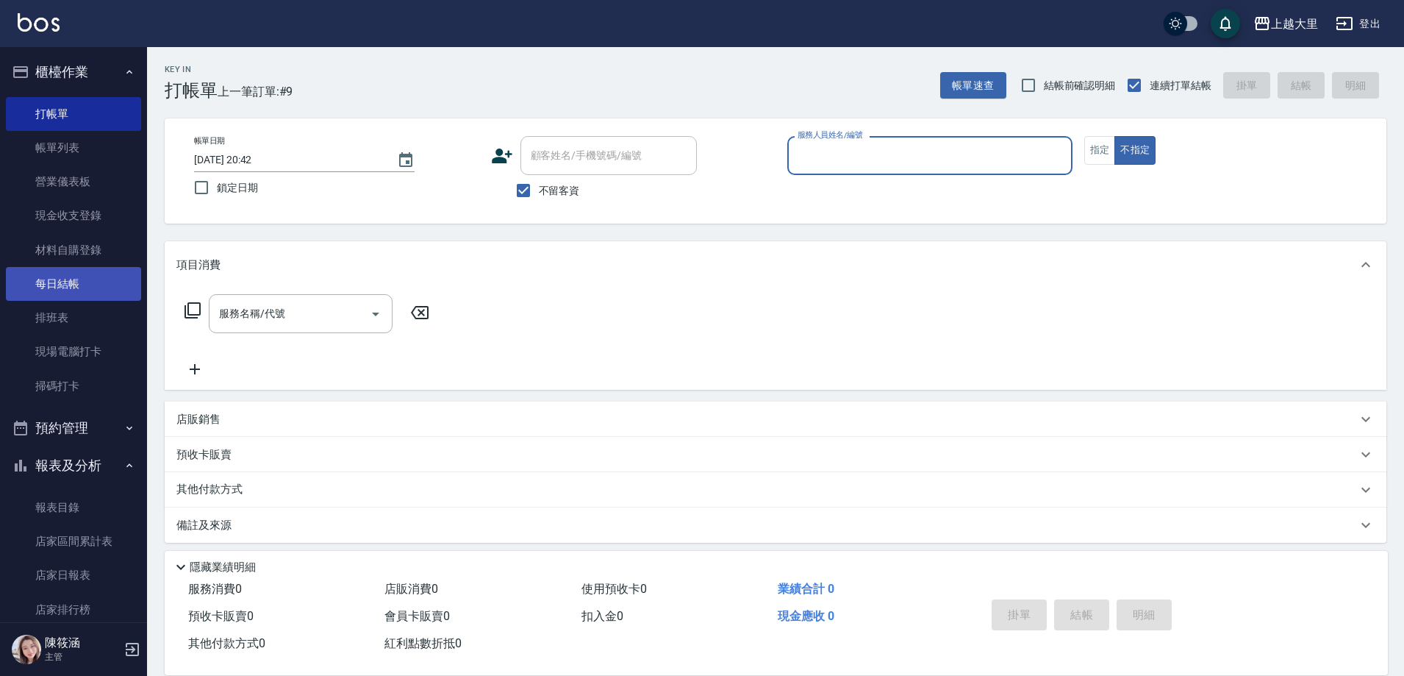
click at [95, 269] on link "每日結帳" at bounding box center [73, 284] width 135 height 34
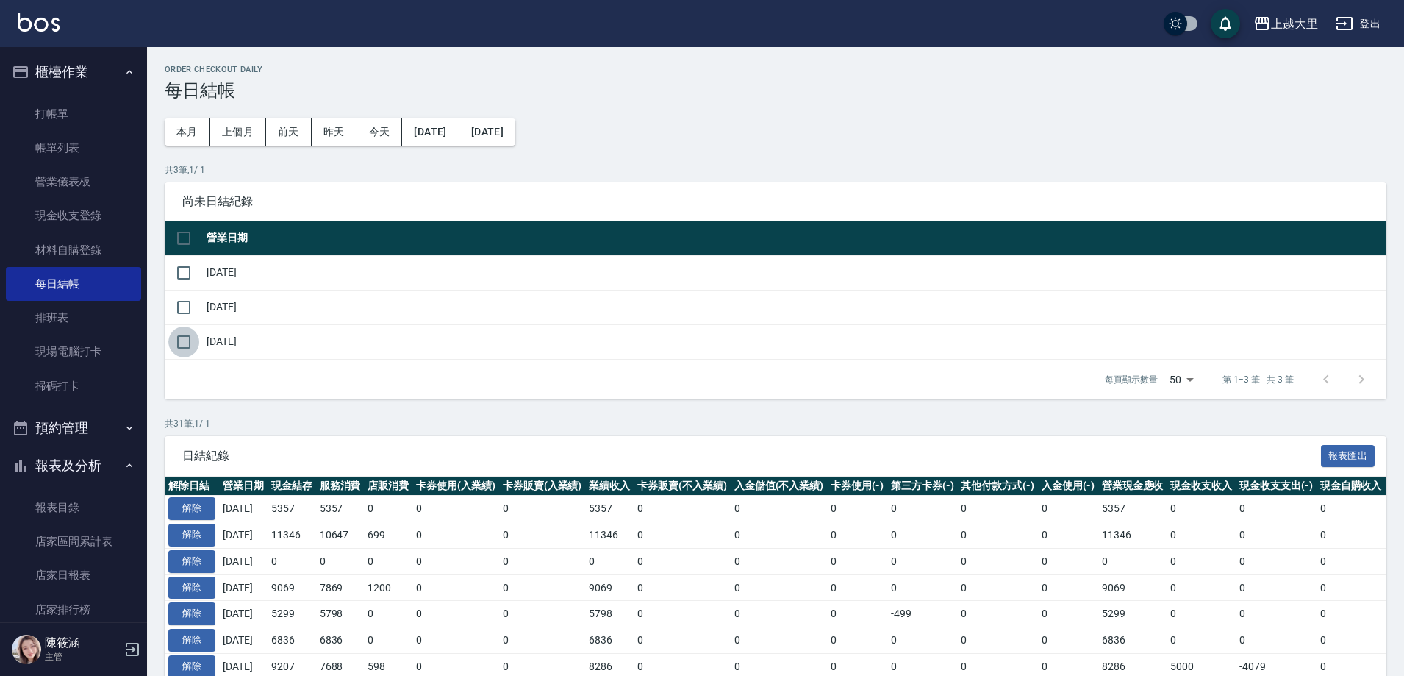
click at [184, 350] on input "checkbox" at bounding box center [183, 341] width 31 height 31
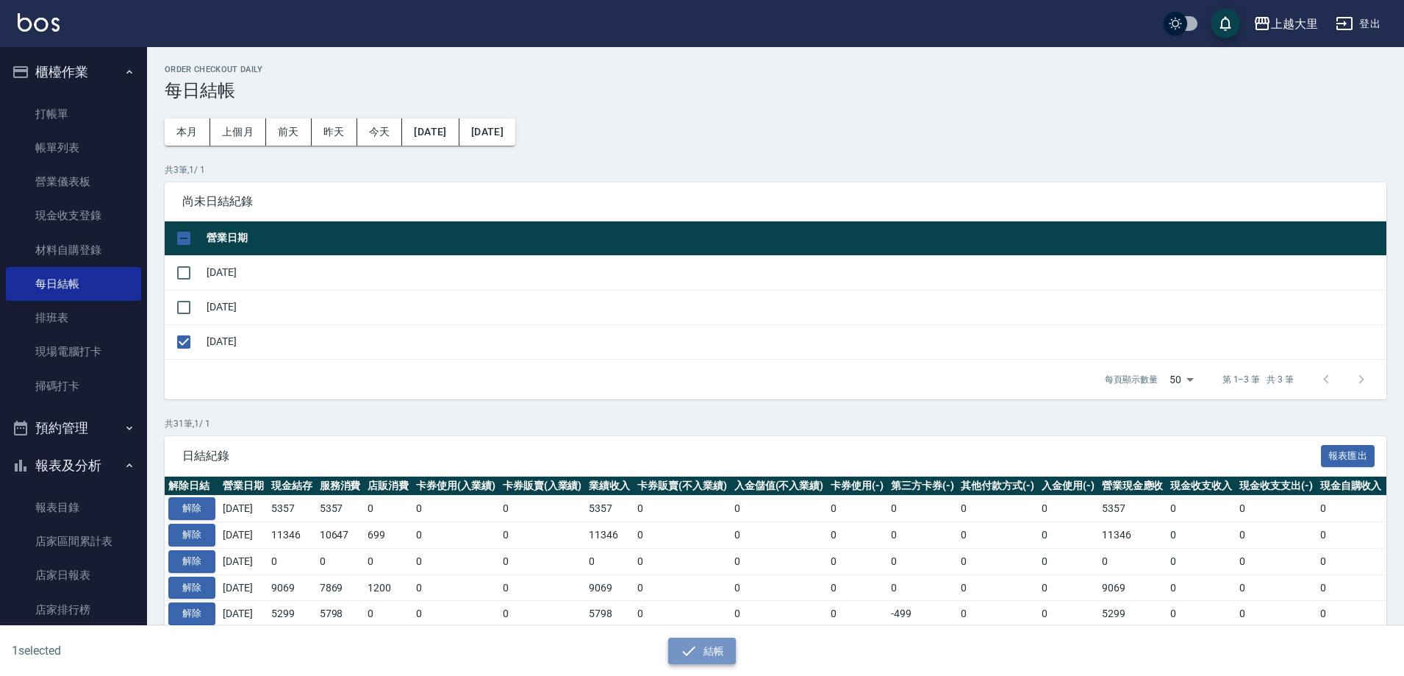
click at [715, 652] on button "結帳" at bounding box center [702, 650] width 68 height 27
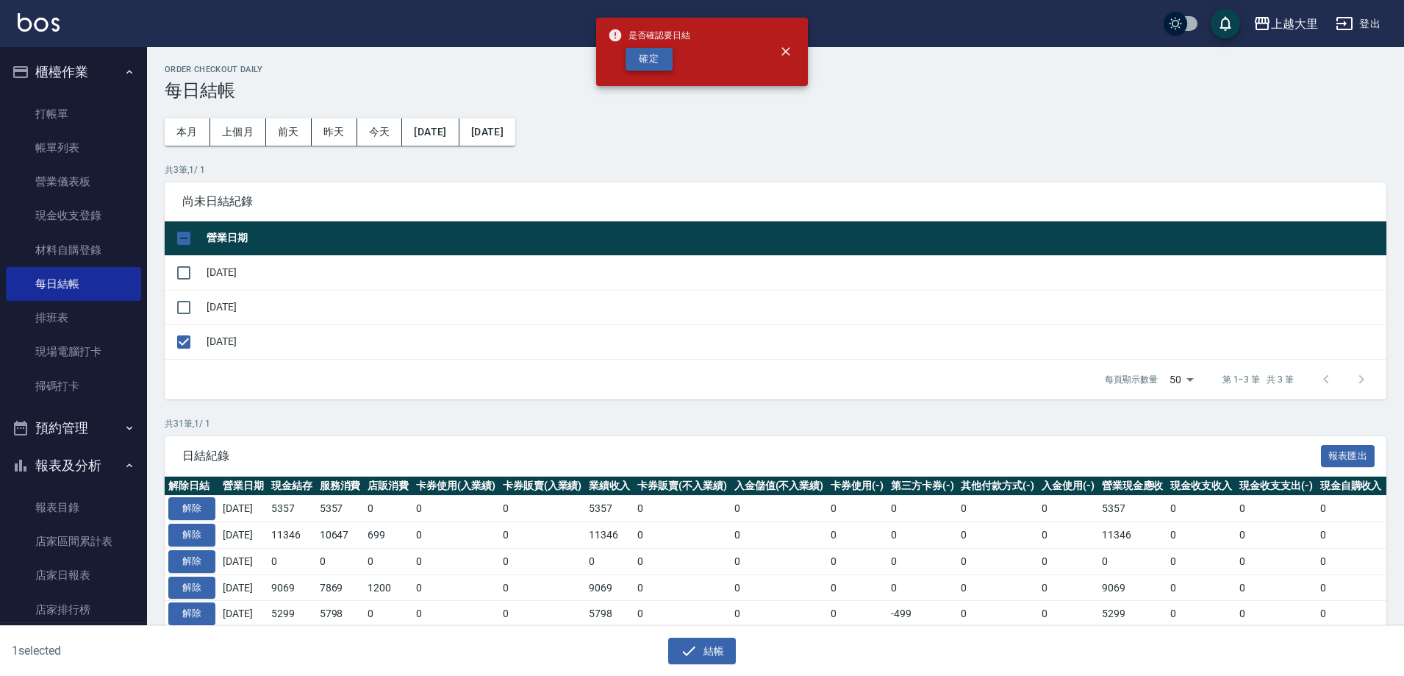
click at [665, 59] on button "確定" at bounding box center [649, 59] width 47 height 23
checkbox input "false"
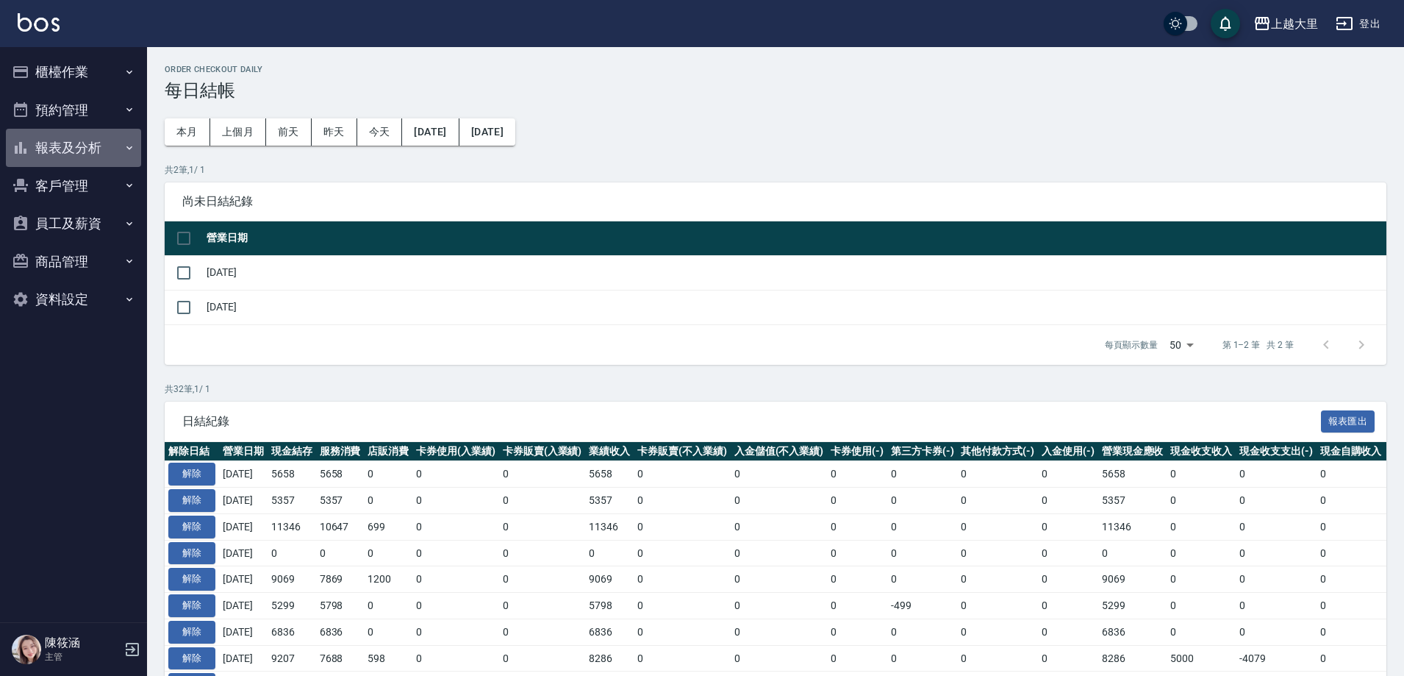
click at [98, 146] on button "報表及分析" at bounding box center [73, 148] width 135 height 38
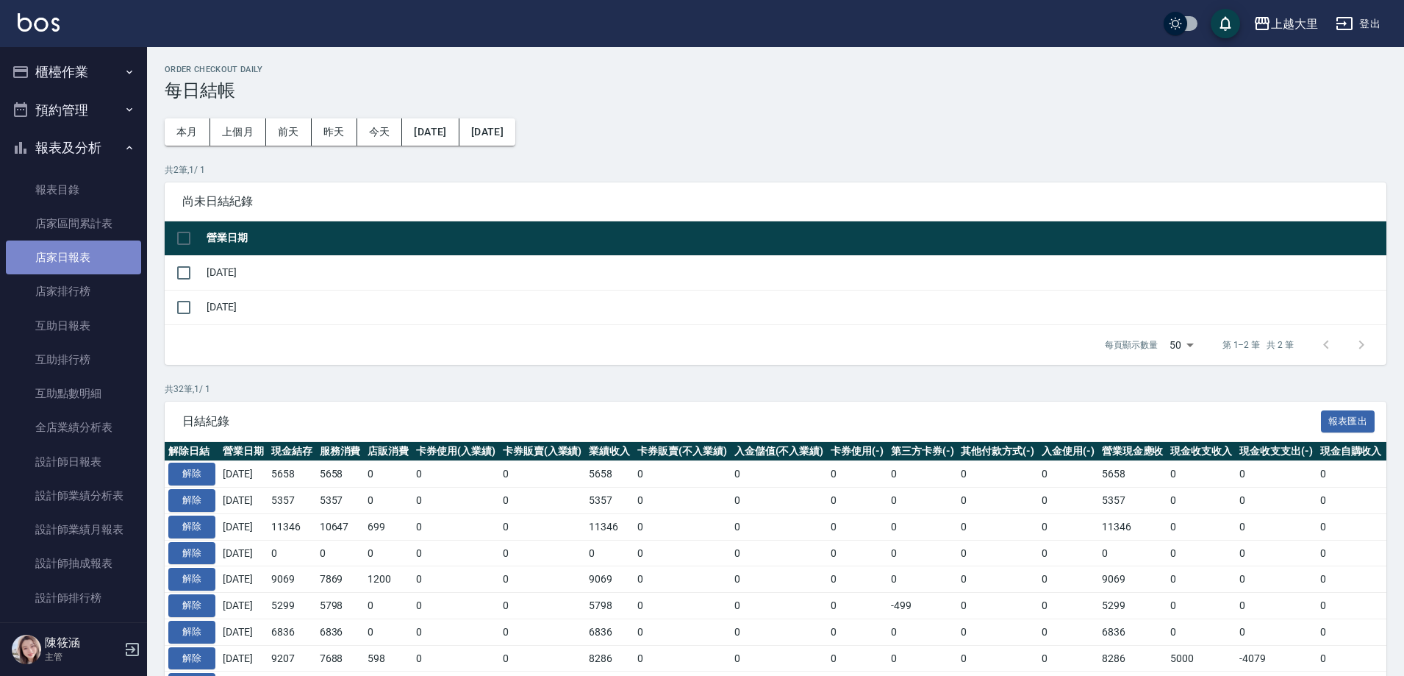
click at [105, 257] on link "店家日報表" at bounding box center [73, 257] width 135 height 34
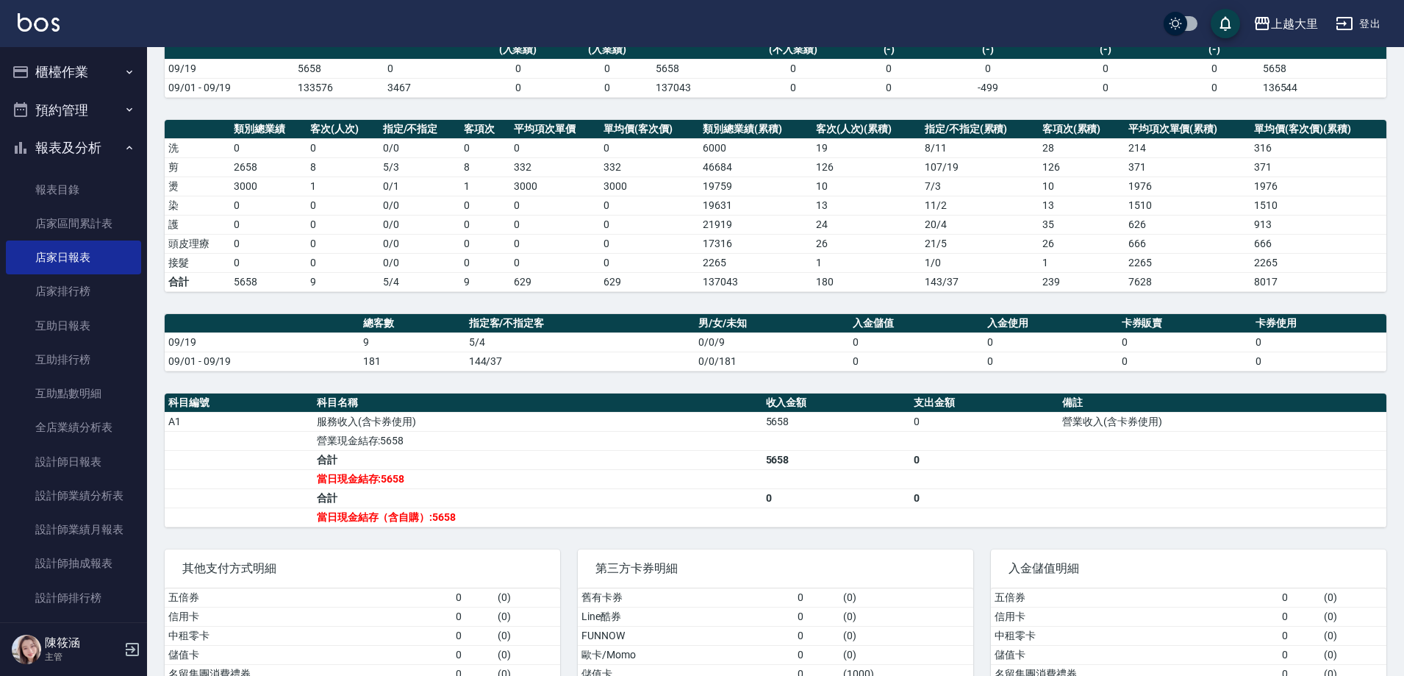
scroll to position [147, 0]
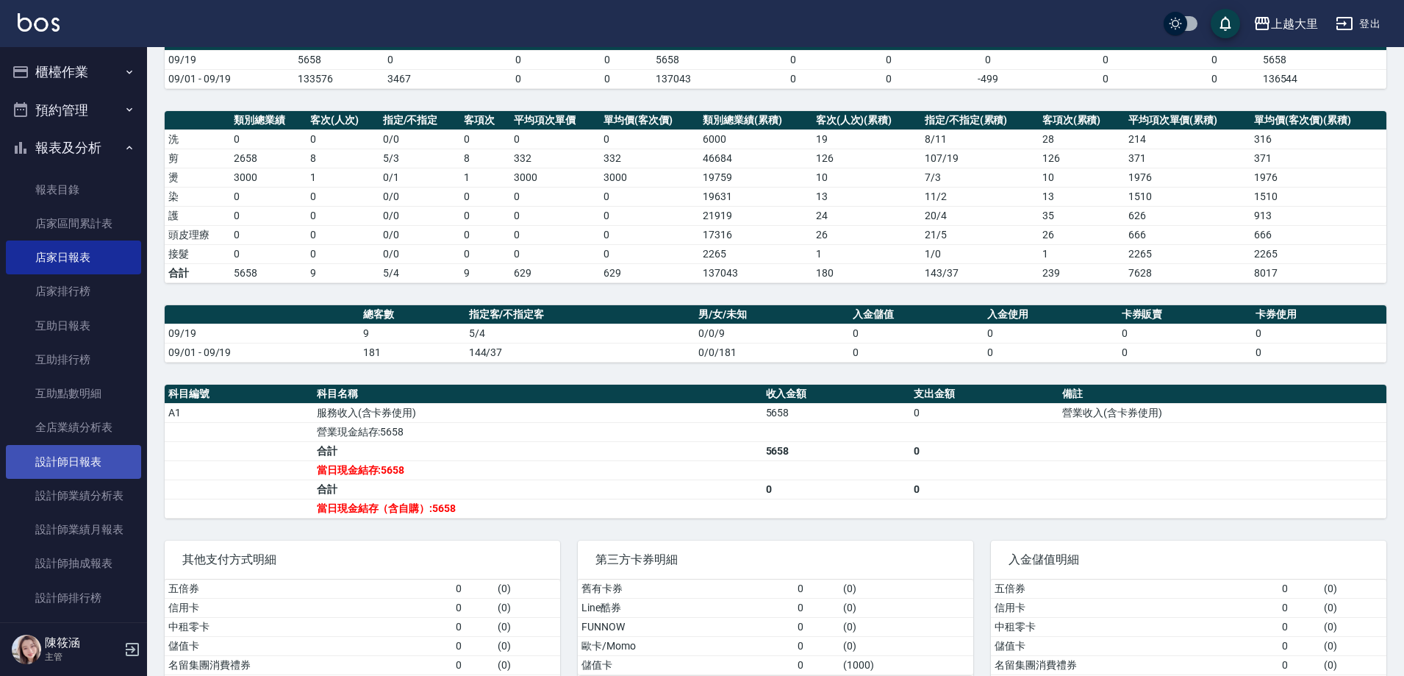
click at [22, 474] on link "設計師日報表" at bounding box center [73, 462] width 135 height 34
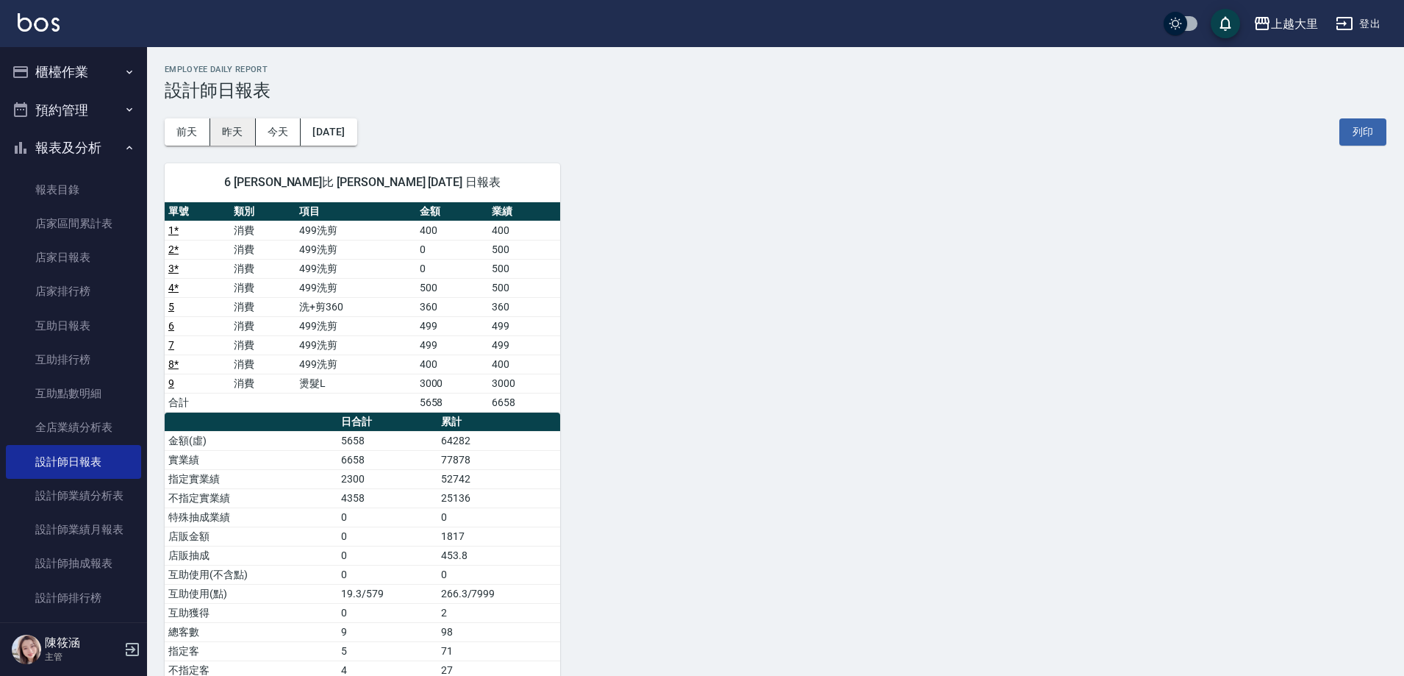
click at [237, 132] on button "昨天" at bounding box center [233, 131] width 46 height 27
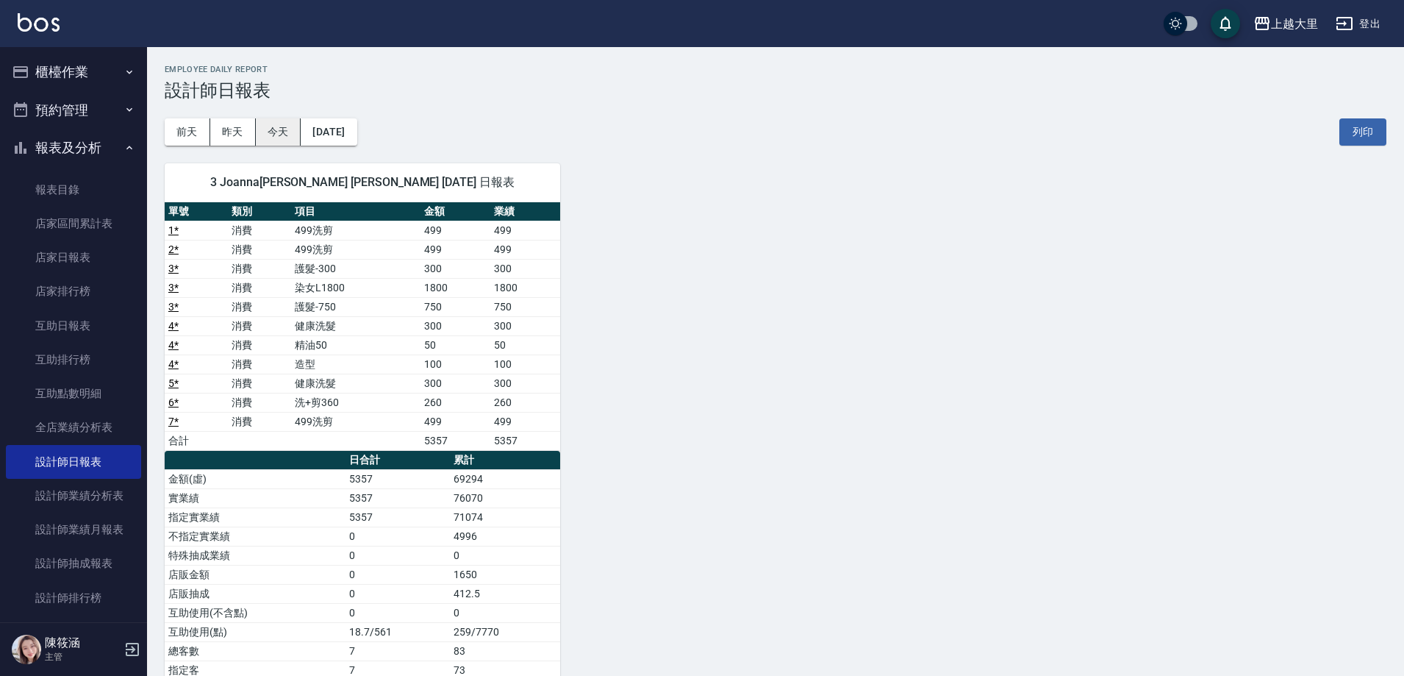
click at [283, 132] on button "今天" at bounding box center [279, 131] width 46 height 27
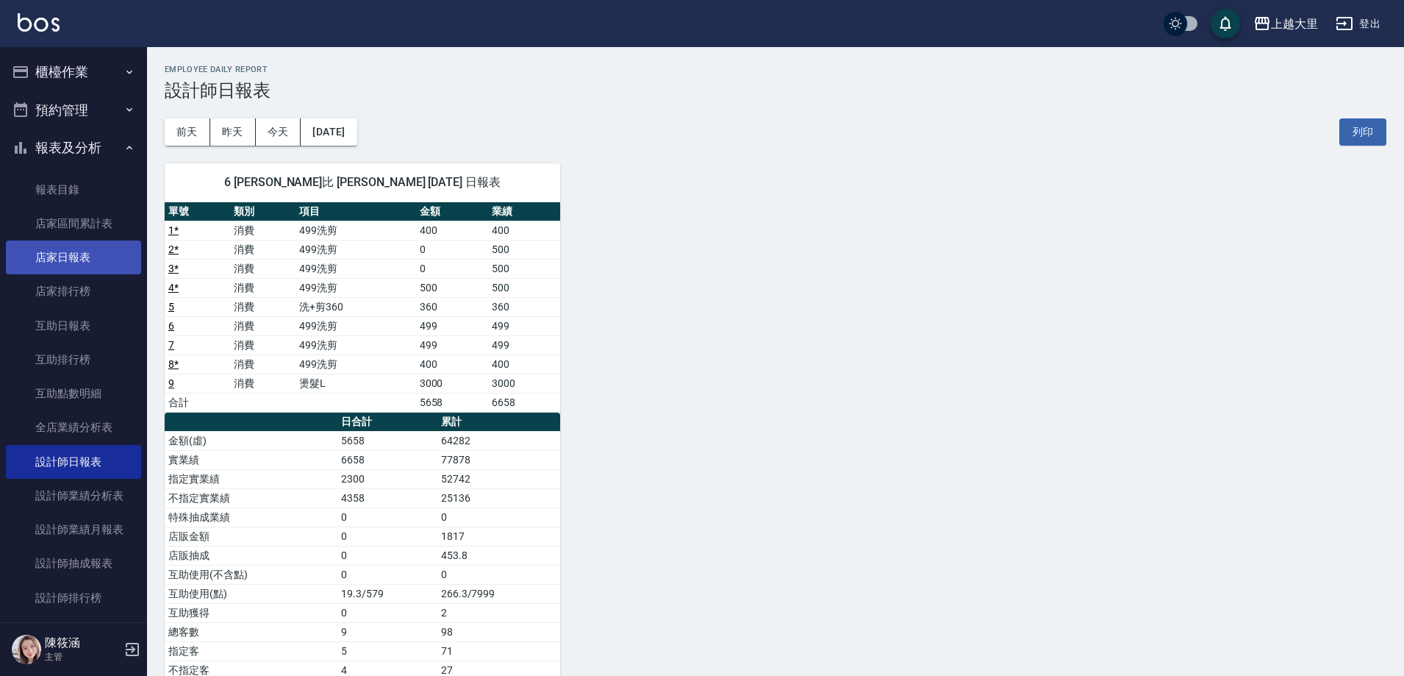
click at [103, 250] on link "店家日報表" at bounding box center [73, 257] width 135 height 34
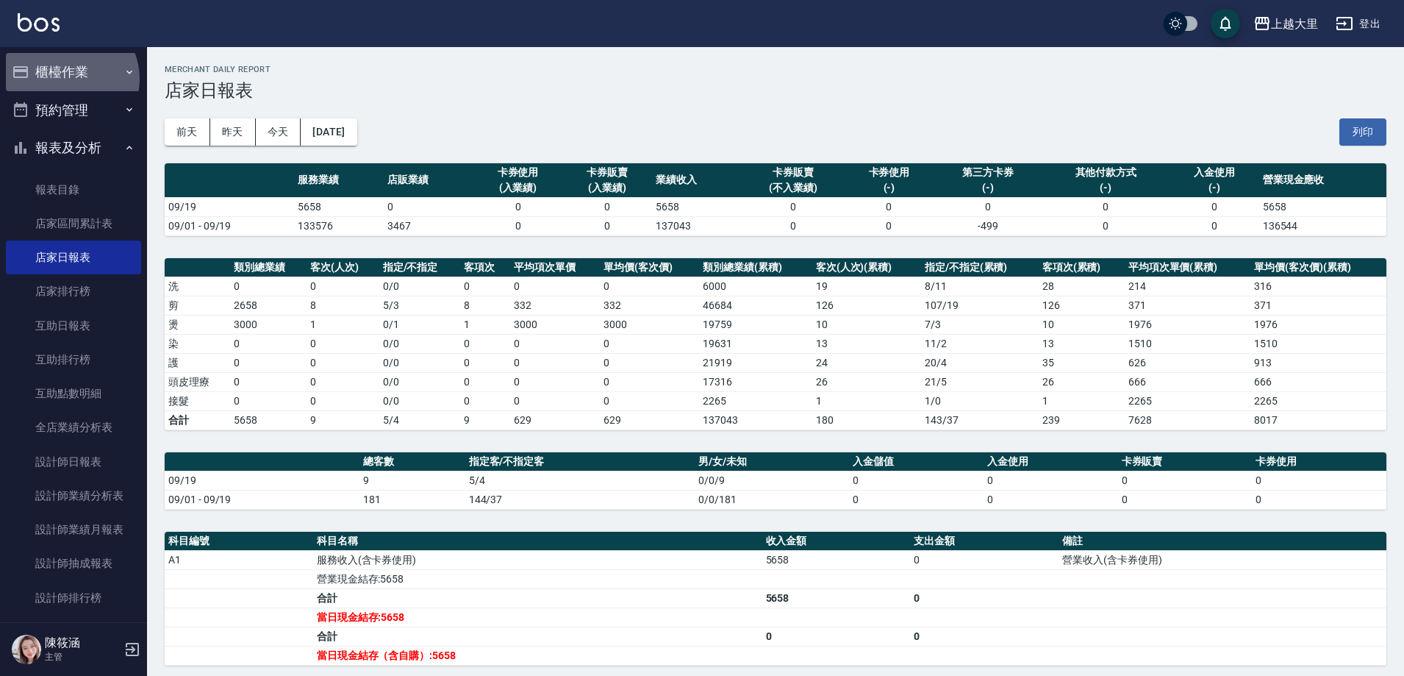
click at [68, 79] on button "櫃檯作業" at bounding box center [73, 72] width 135 height 38
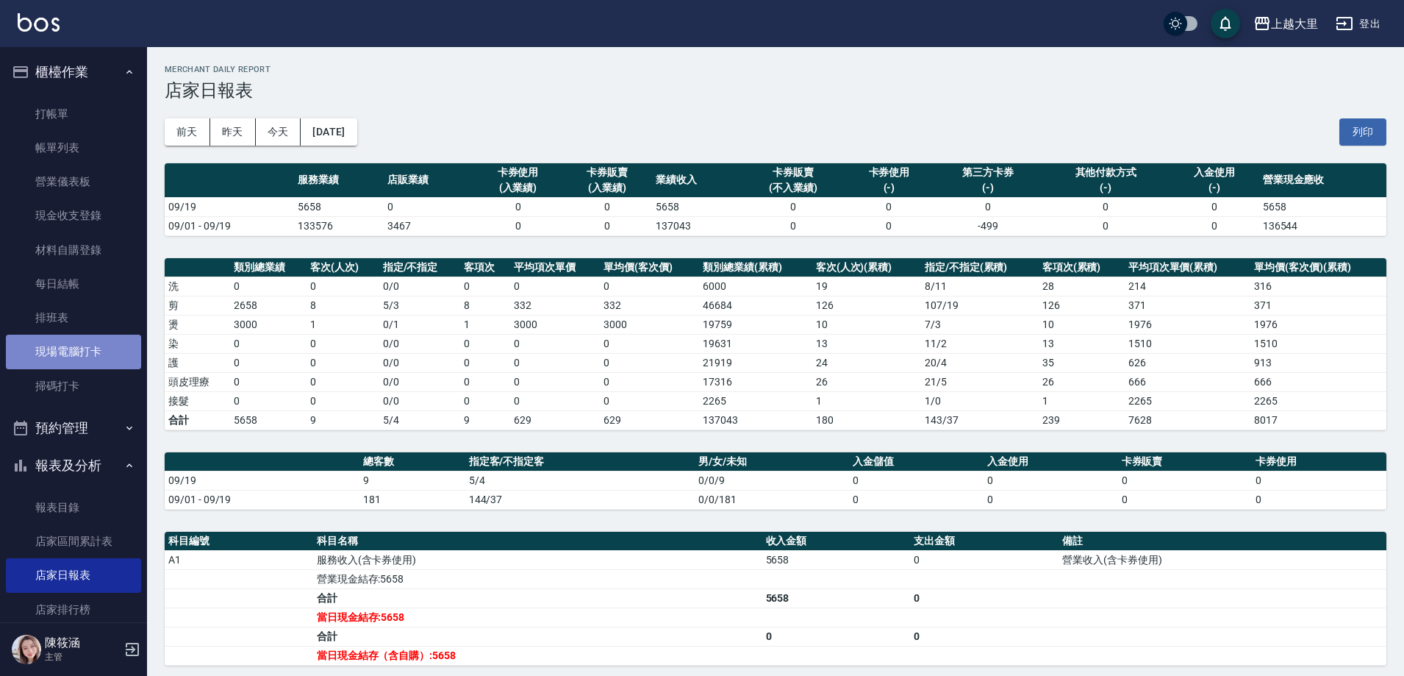
click at [76, 355] on link "現場電腦打卡" at bounding box center [73, 351] width 135 height 34
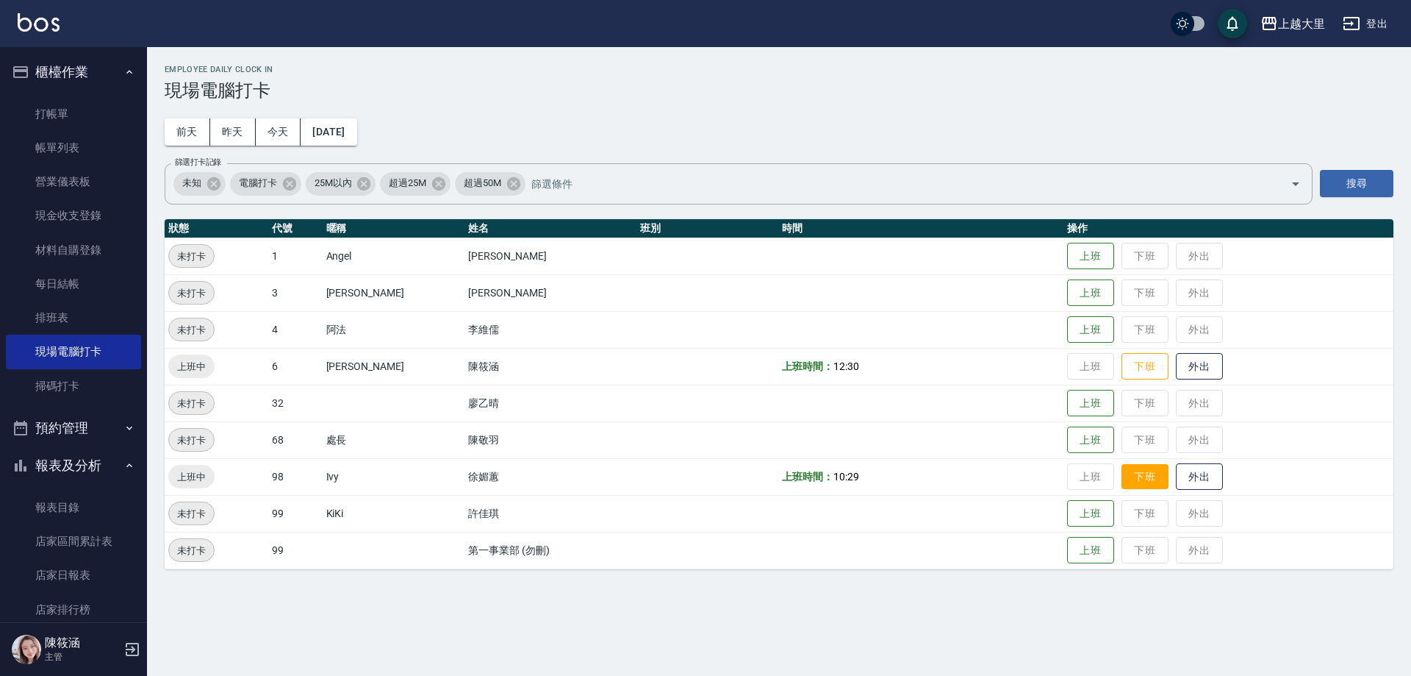
click at [1146, 481] on button "下班" at bounding box center [1145, 477] width 47 height 26
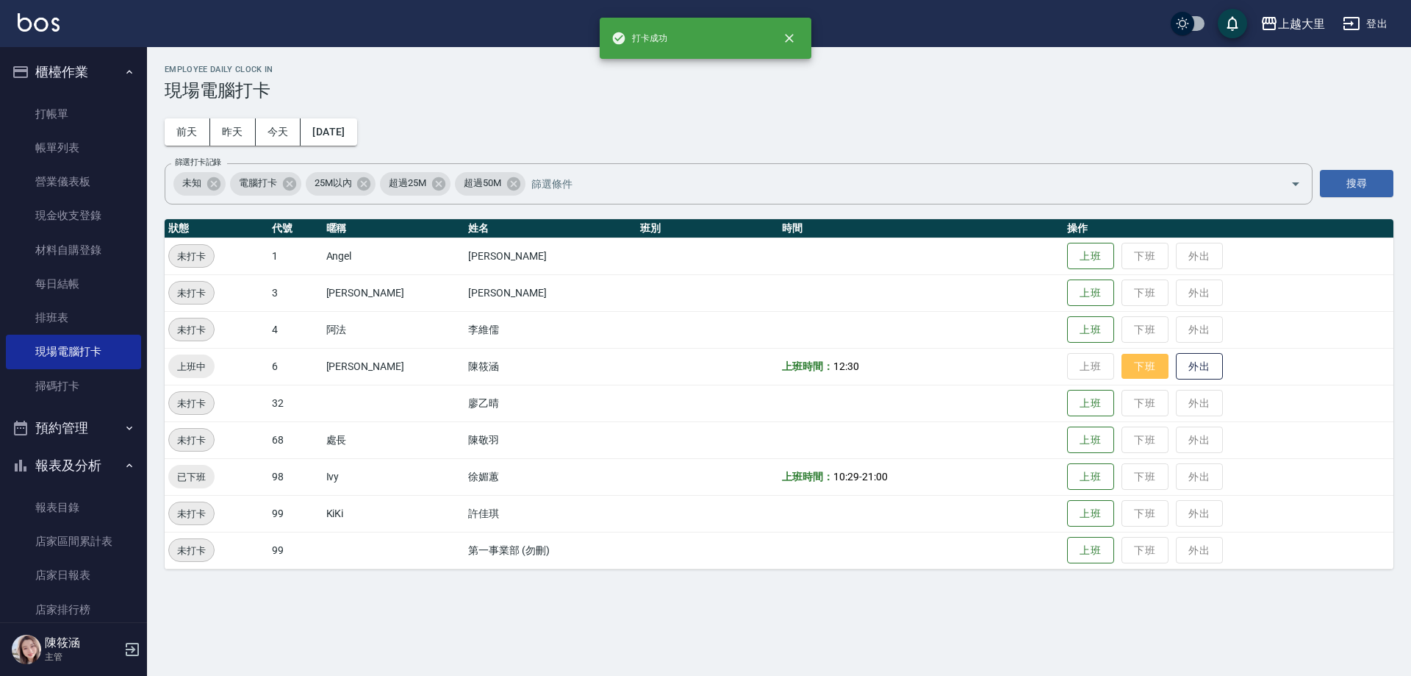
click at [1138, 364] on button "下班" at bounding box center [1145, 367] width 47 height 26
click at [1143, 370] on button "下班" at bounding box center [1145, 367] width 47 height 26
